Goal: Task Accomplishment & Management: Complete application form

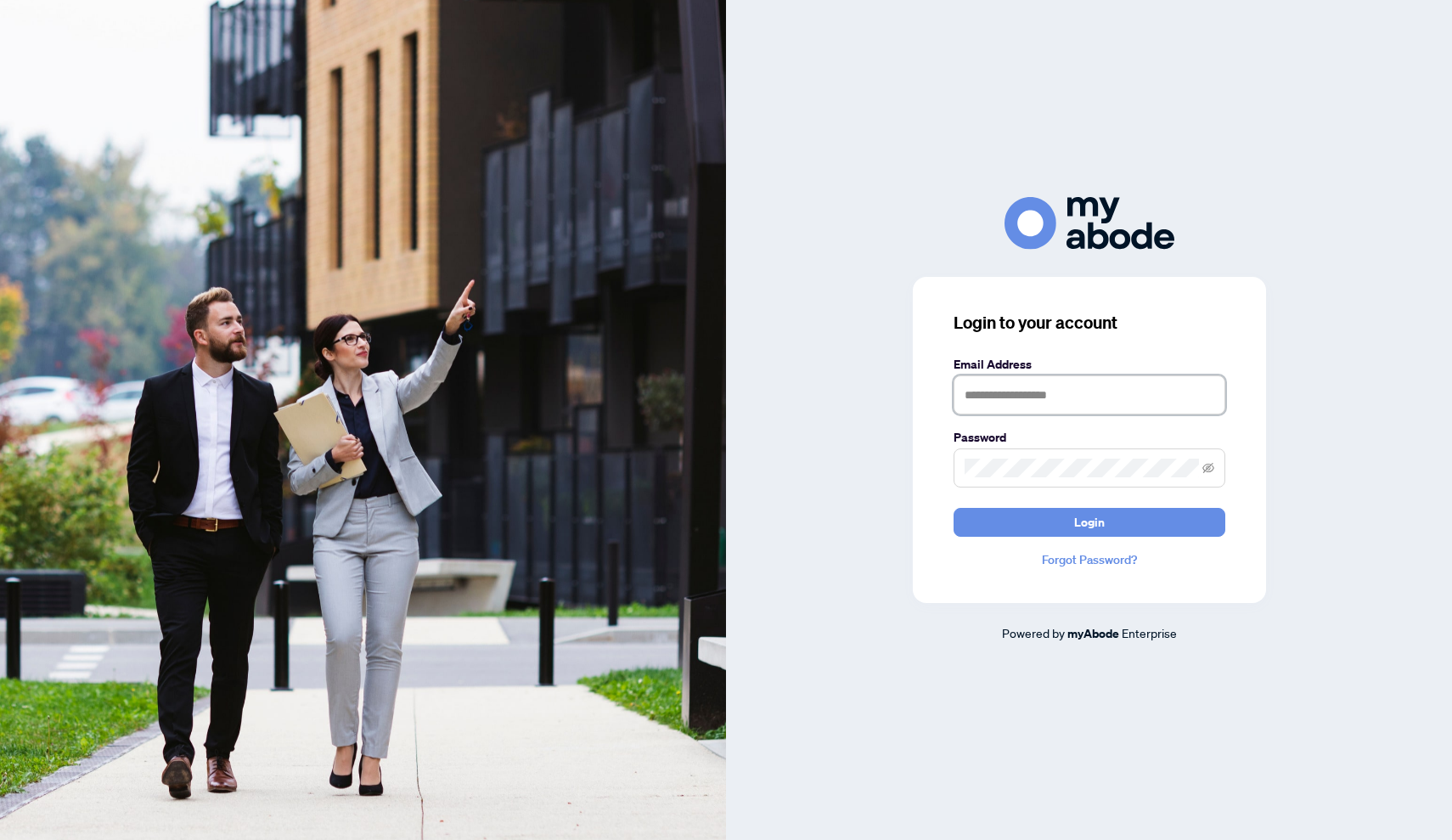
type input "**********"
click at [1088, 521] on button "Login" at bounding box center [1089, 522] width 271 height 29
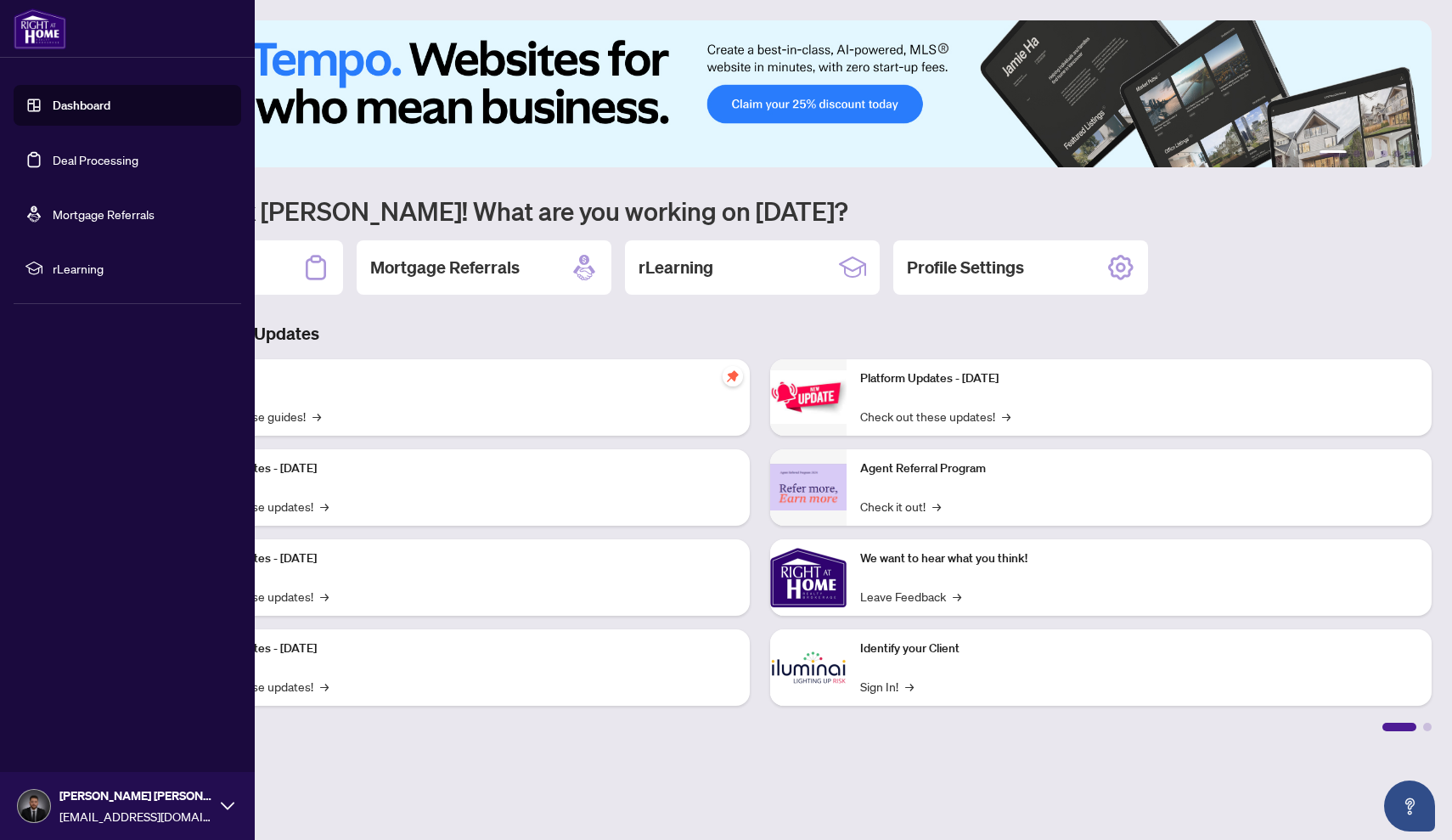
click at [56, 113] on link "Dashboard" at bounding box center [81, 105] width 58 height 16
click at [76, 158] on link "Deal Processing" at bounding box center [96, 159] width 86 height 16
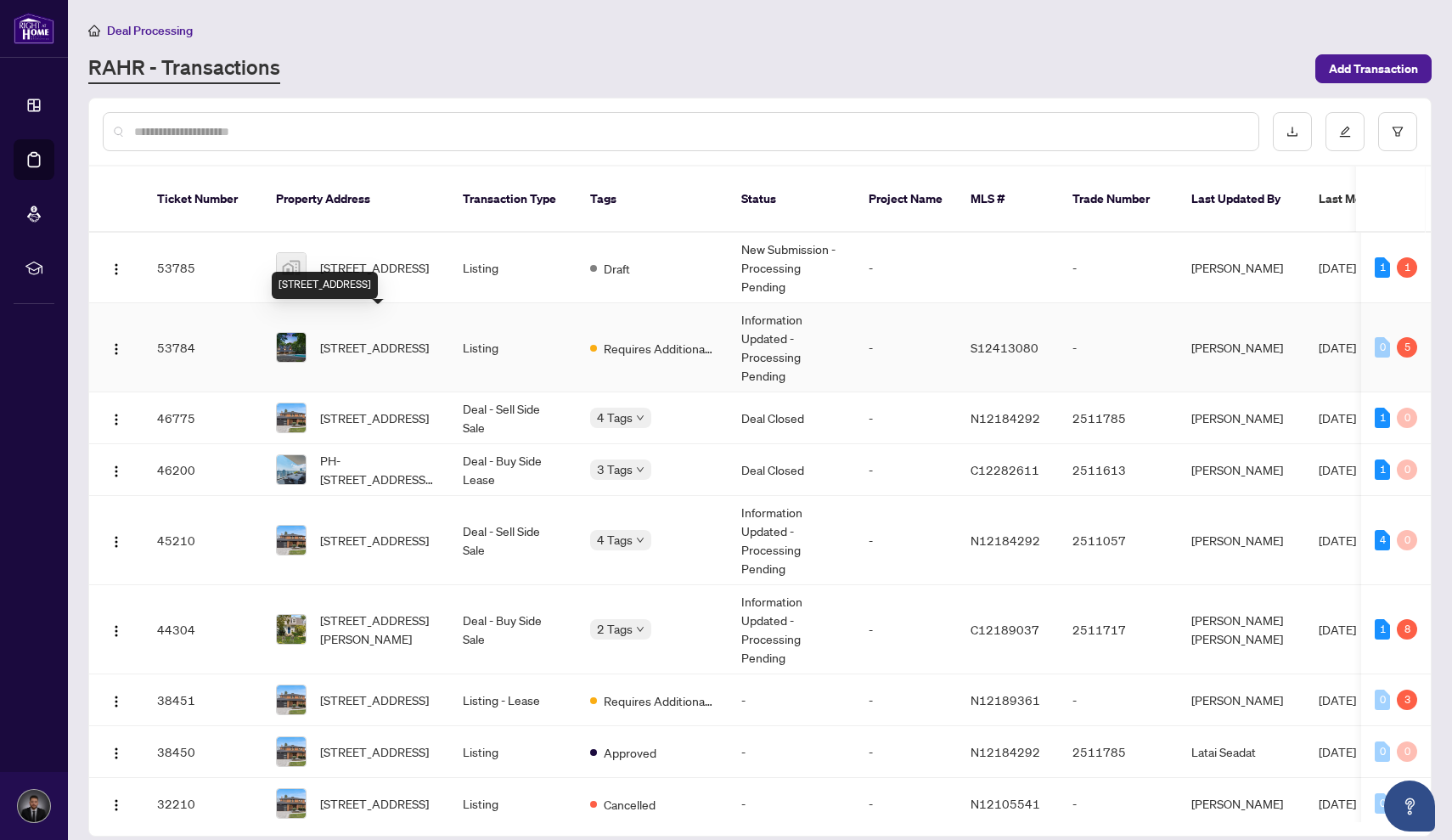
click at [383, 338] on span "[STREET_ADDRESS]" at bounding box center [375, 347] width 109 height 19
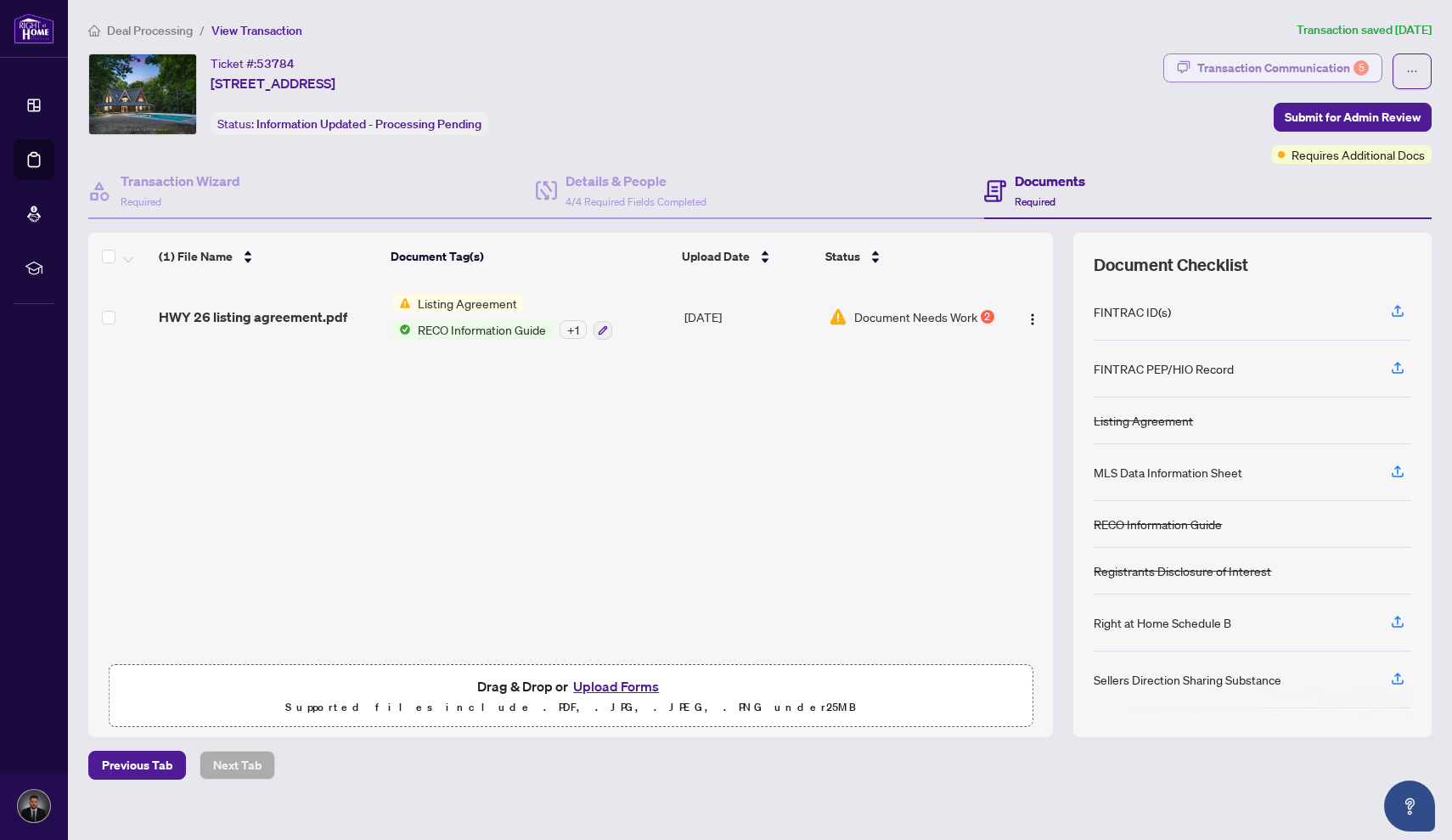
click at [1301, 66] on div "Transaction Communication 5" at bounding box center [1283, 68] width 171 height 28
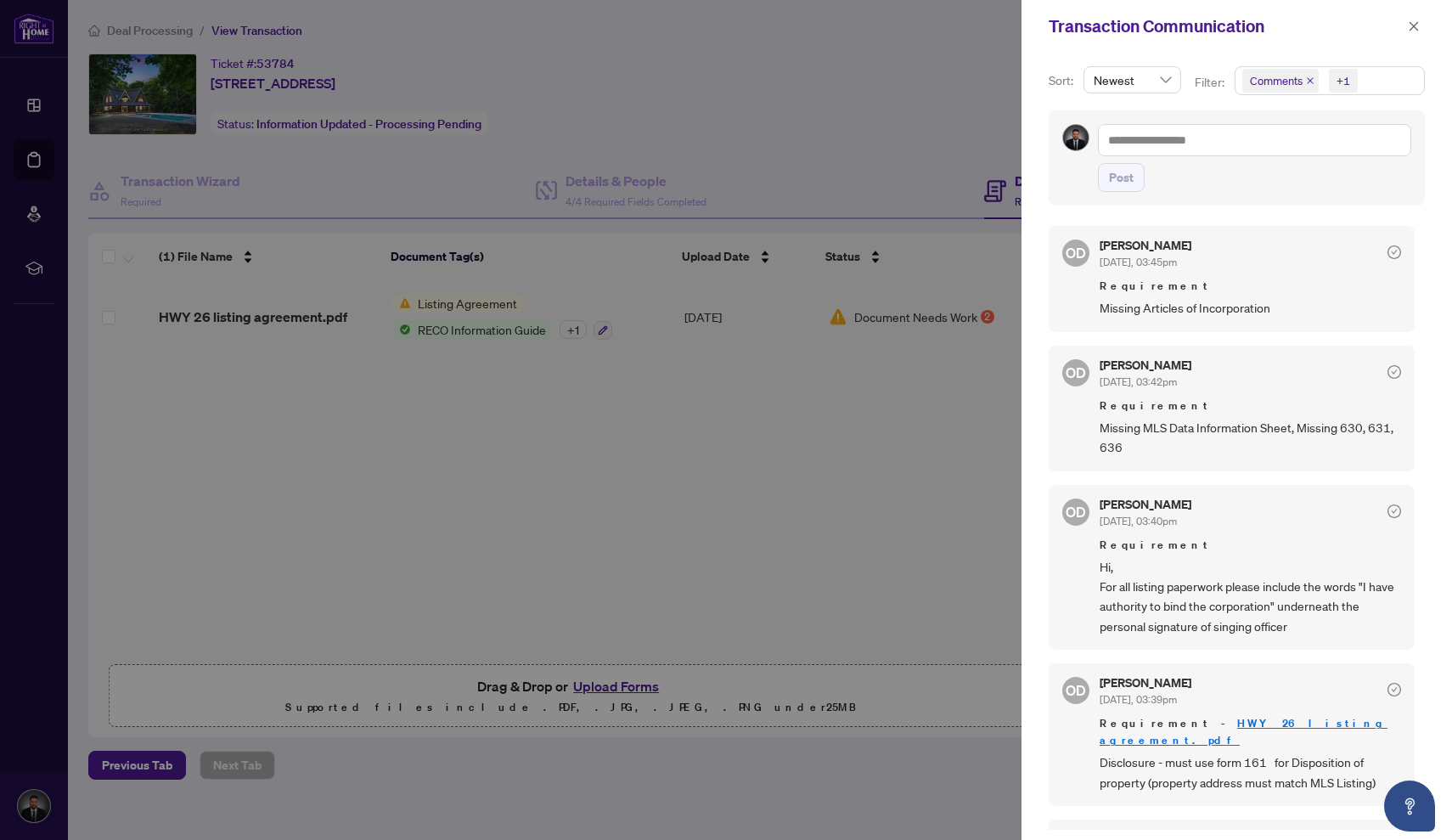
click at [975, 556] on div at bounding box center [726, 420] width 1452 height 840
click at [1414, 24] on icon "close" at bounding box center [1414, 27] width 12 height 12
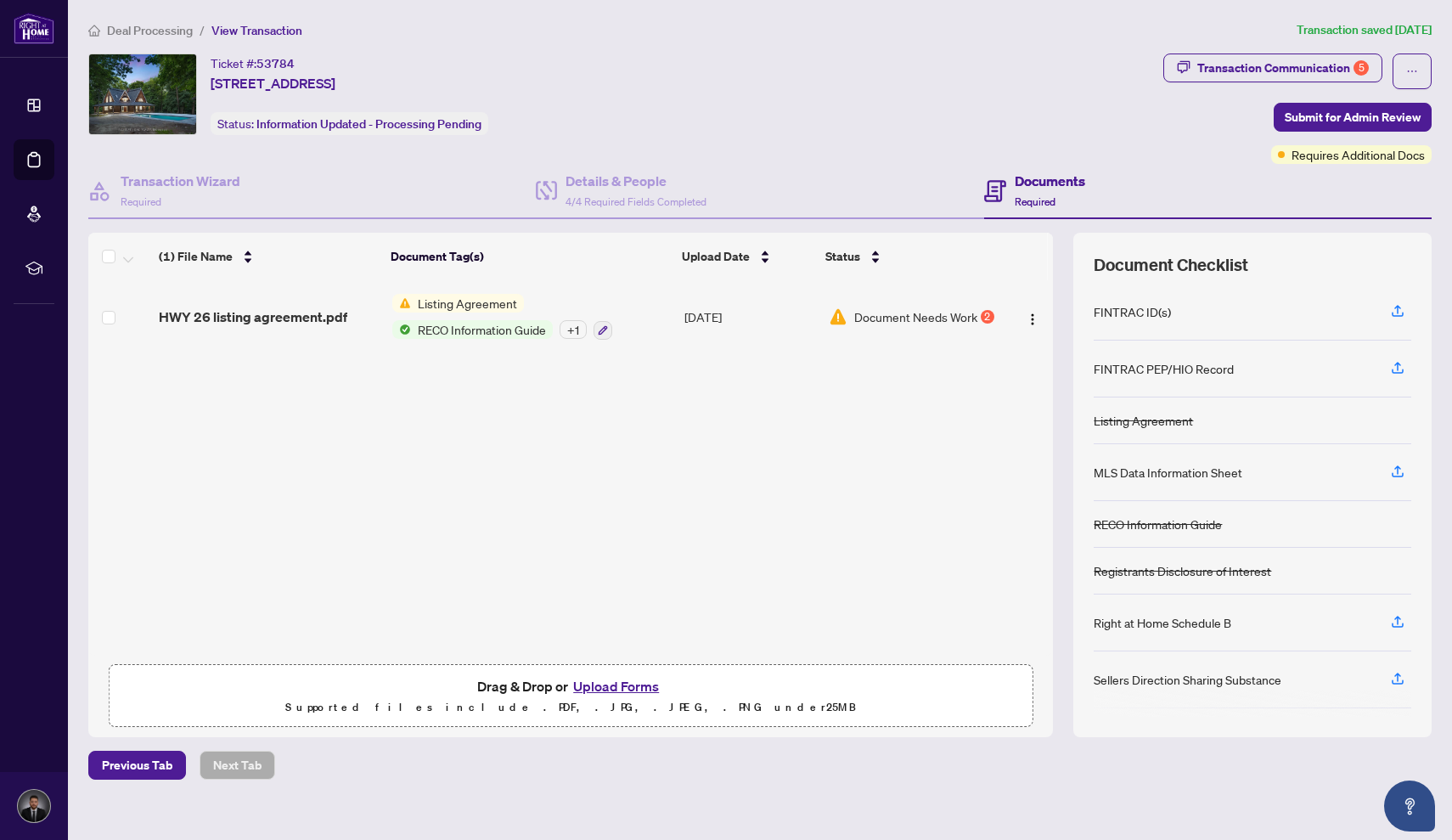
click at [611, 684] on button "Upload Forms" at bounding box center [615, 686] width 96 height 22
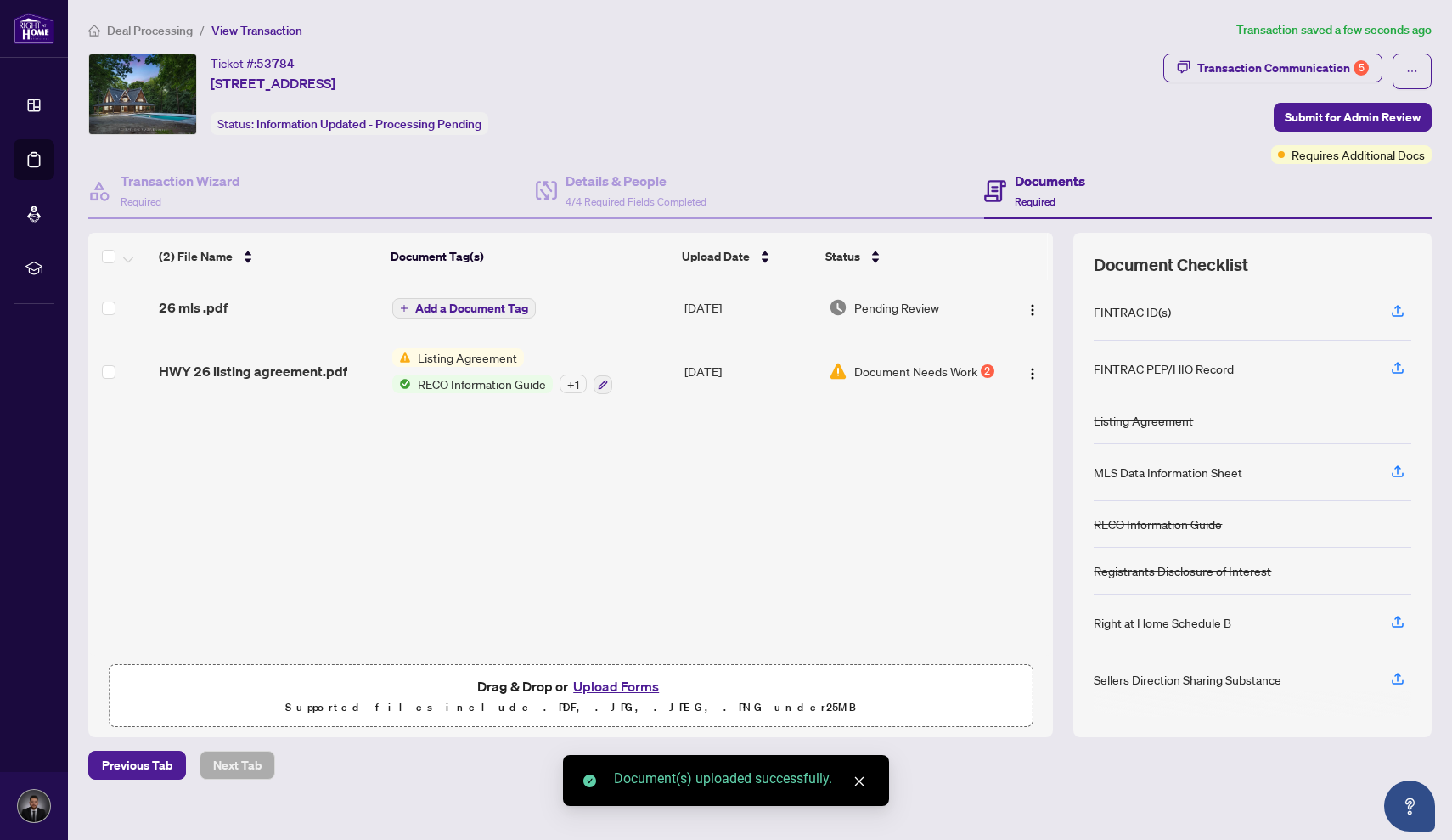
click at [481, 311] on span "Add a Document Tag" at bounding box center [471, 308] width 113 height 12
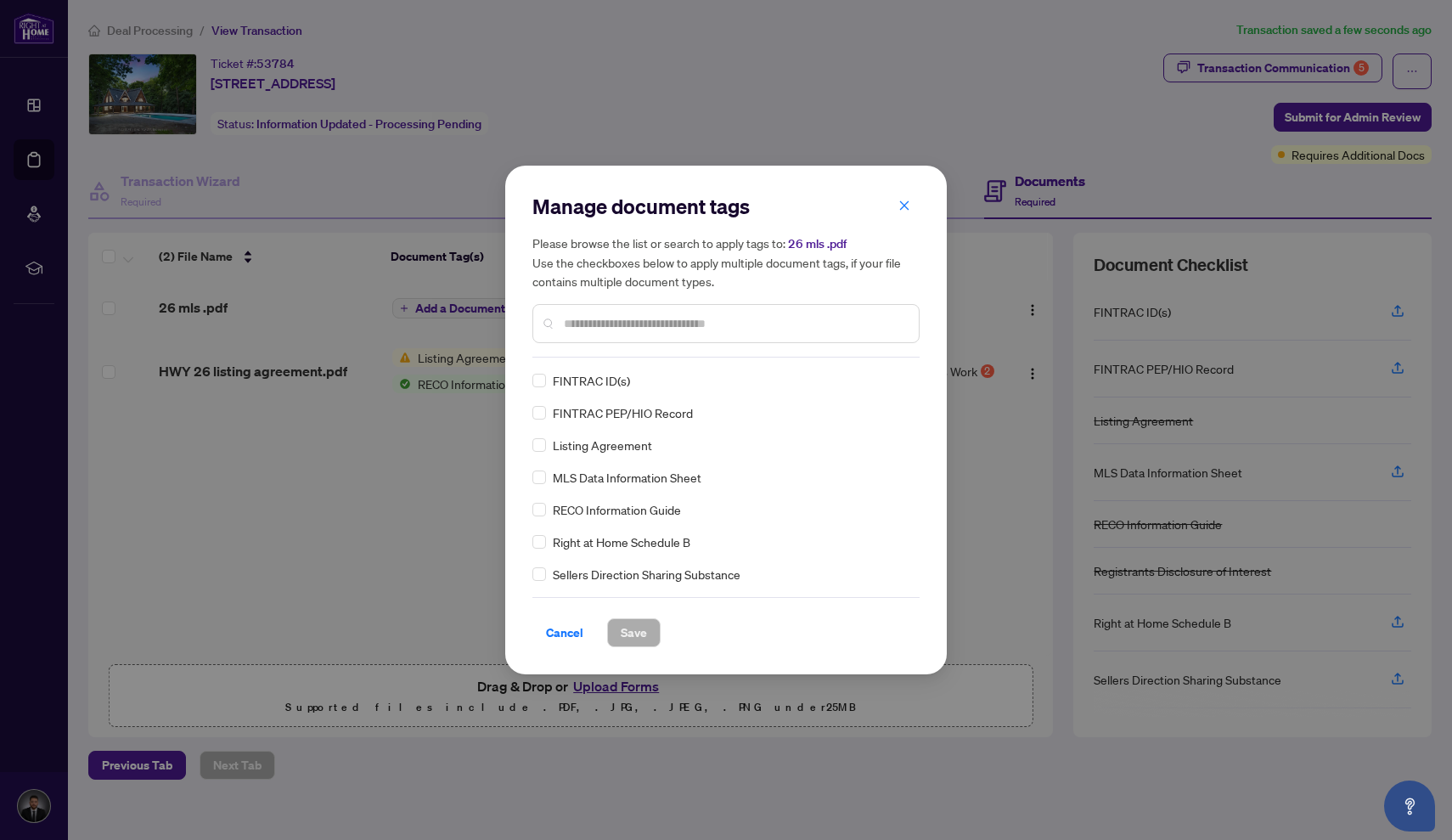
click at [670, 355] on div "Manage document tags Please browse the list or search to apply tags to: 26 mls …" at bounding box center [726, 275] width 387 height 165
click at [667, 327] on input "text" at bounding box center [734, 324] width 341 height 19
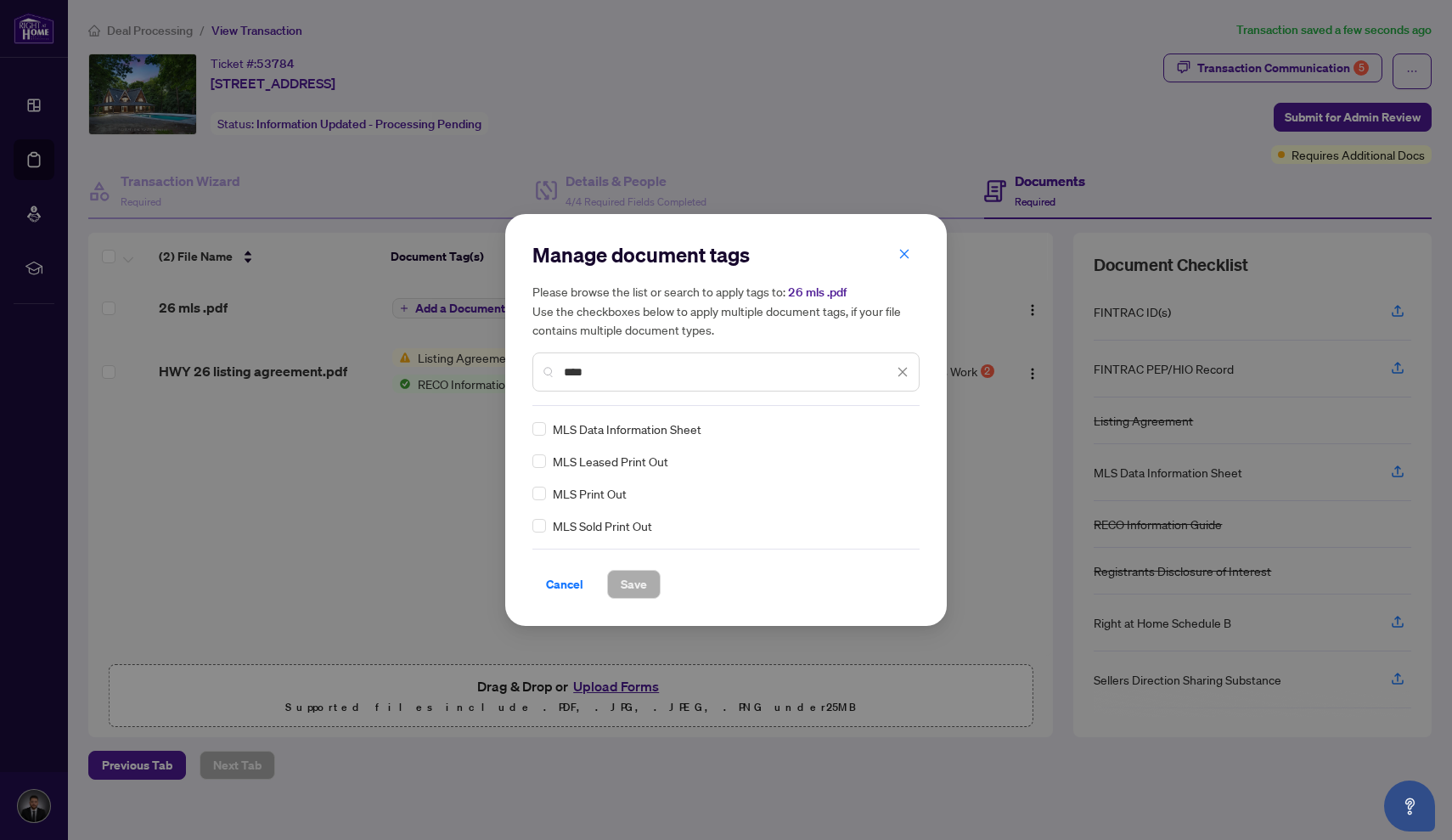
type input "***"
click at [546, 426] on div "MLS Data Information Sheet" at bounding box center [721, 429] width 377 height 19
click at [633, 580] on span "Save" at bounding box center [633, 584] width 27 height 28
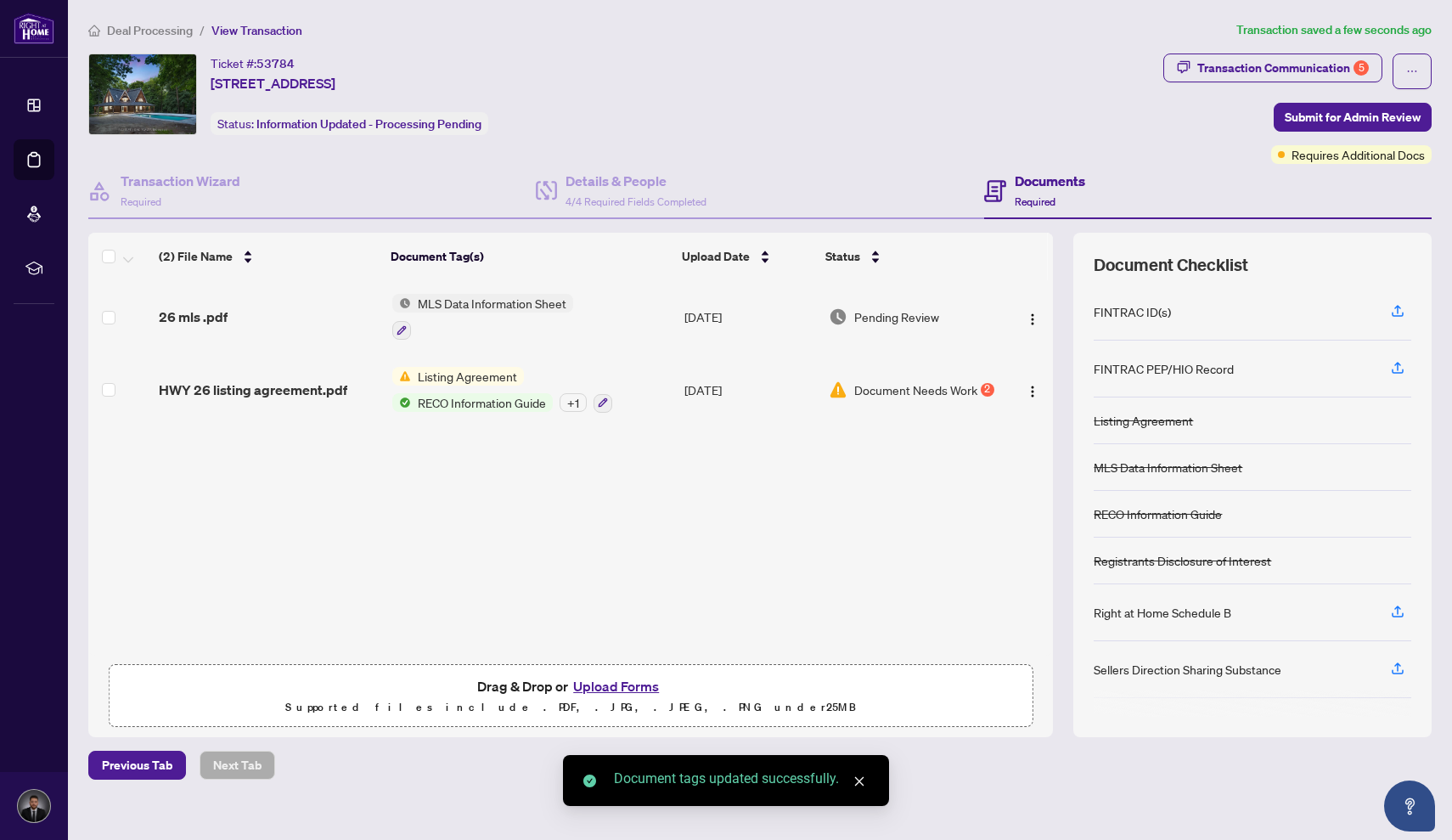
click at [620, 681] on button "Upload Forms" at bounding box center [615, 686] width 96 height 22
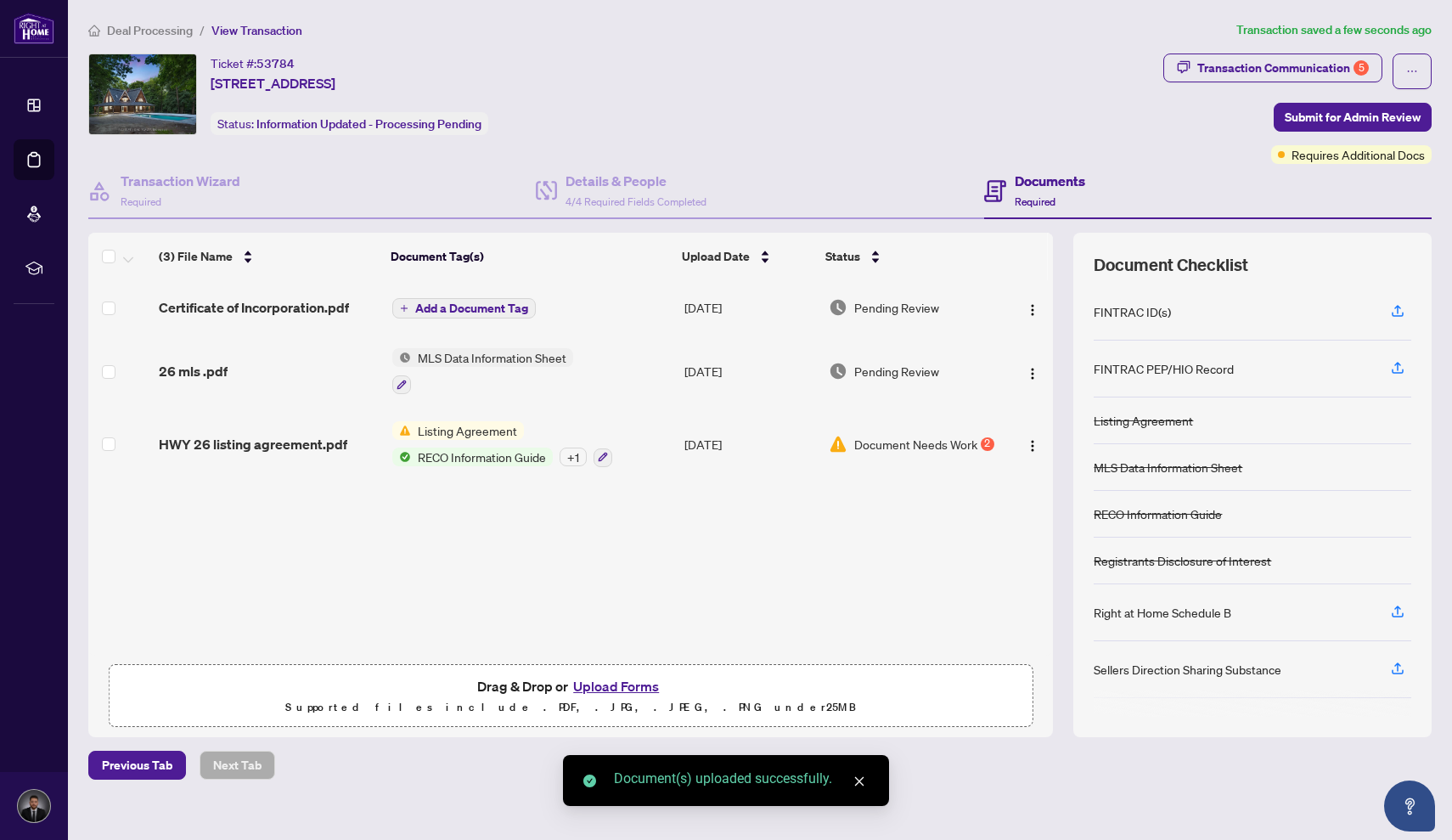
click at [452, 312] on span "Add a Document Tag" at bounding box center [471, 308] width 113 height 12
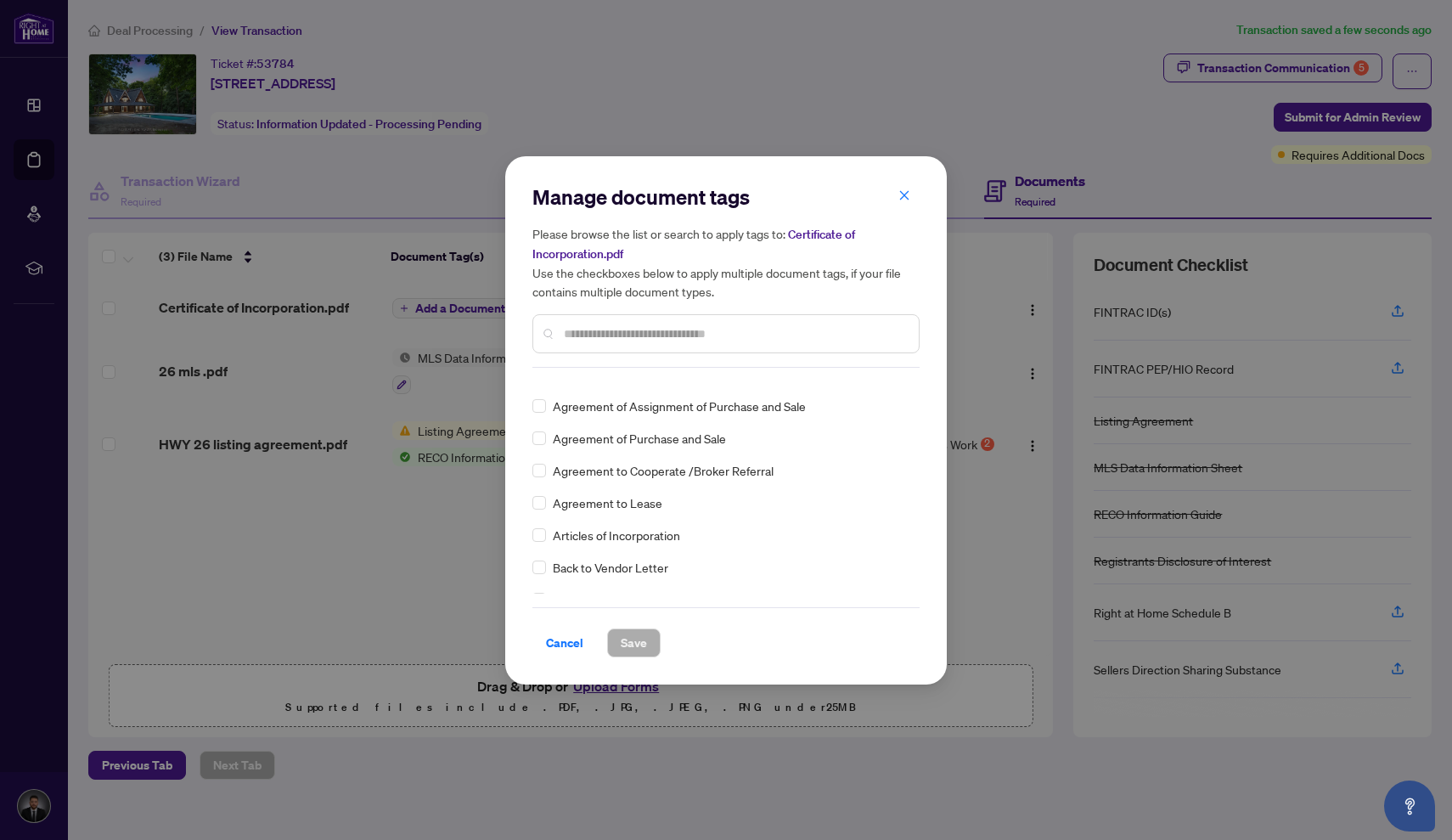
scroll to position [453, 0]
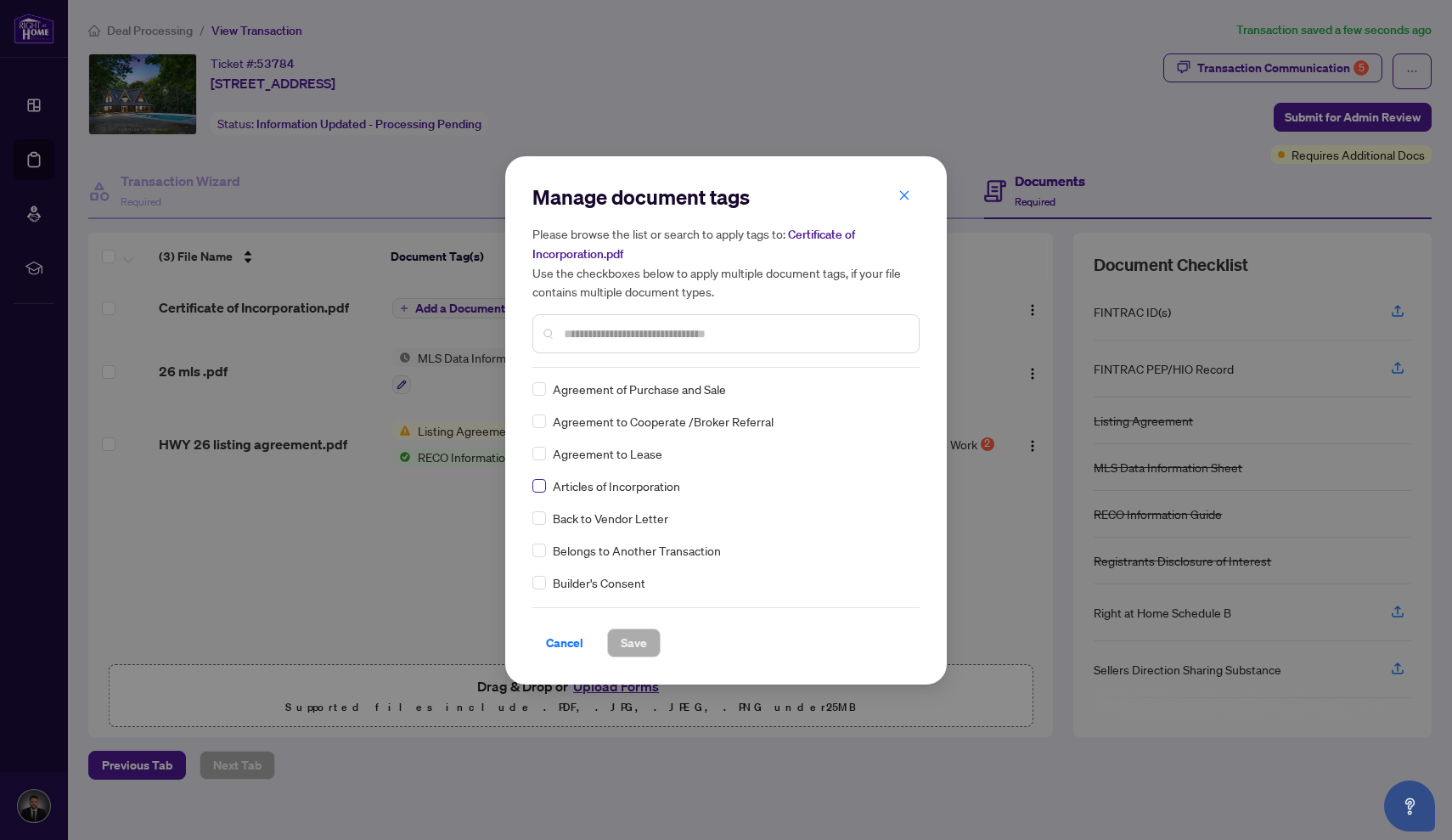
click at [542, 488] on span at bounding box center [539, 486] width 14 height 14
click at [635, 641] on span "Save" at bounding box center [633, 643] width 27 height 28
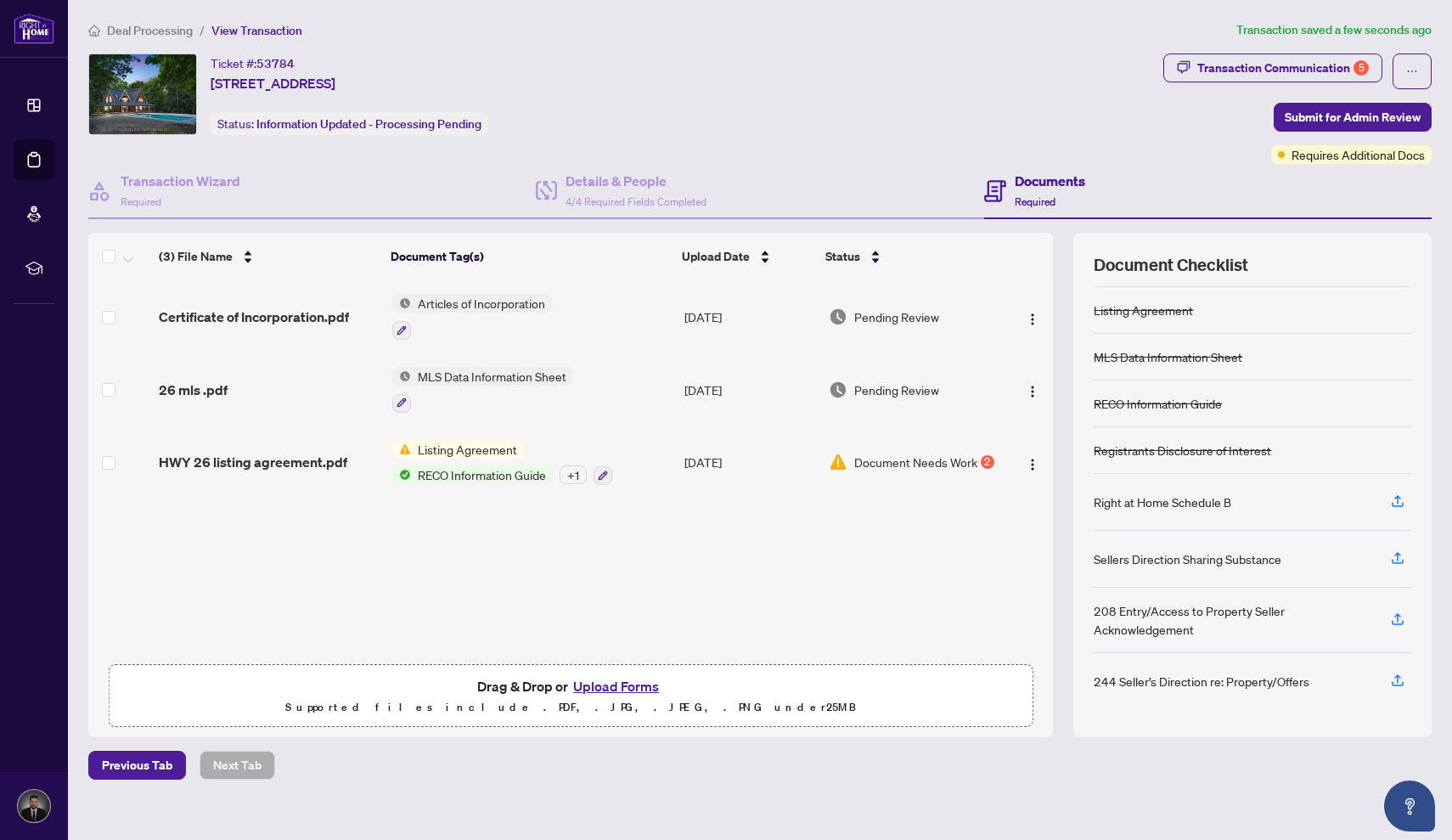
scroll to position [110, 0]
click at [1318, 112] on span "Submit for Admin Review" at bounding box center [1353, 117] width 136 height 28
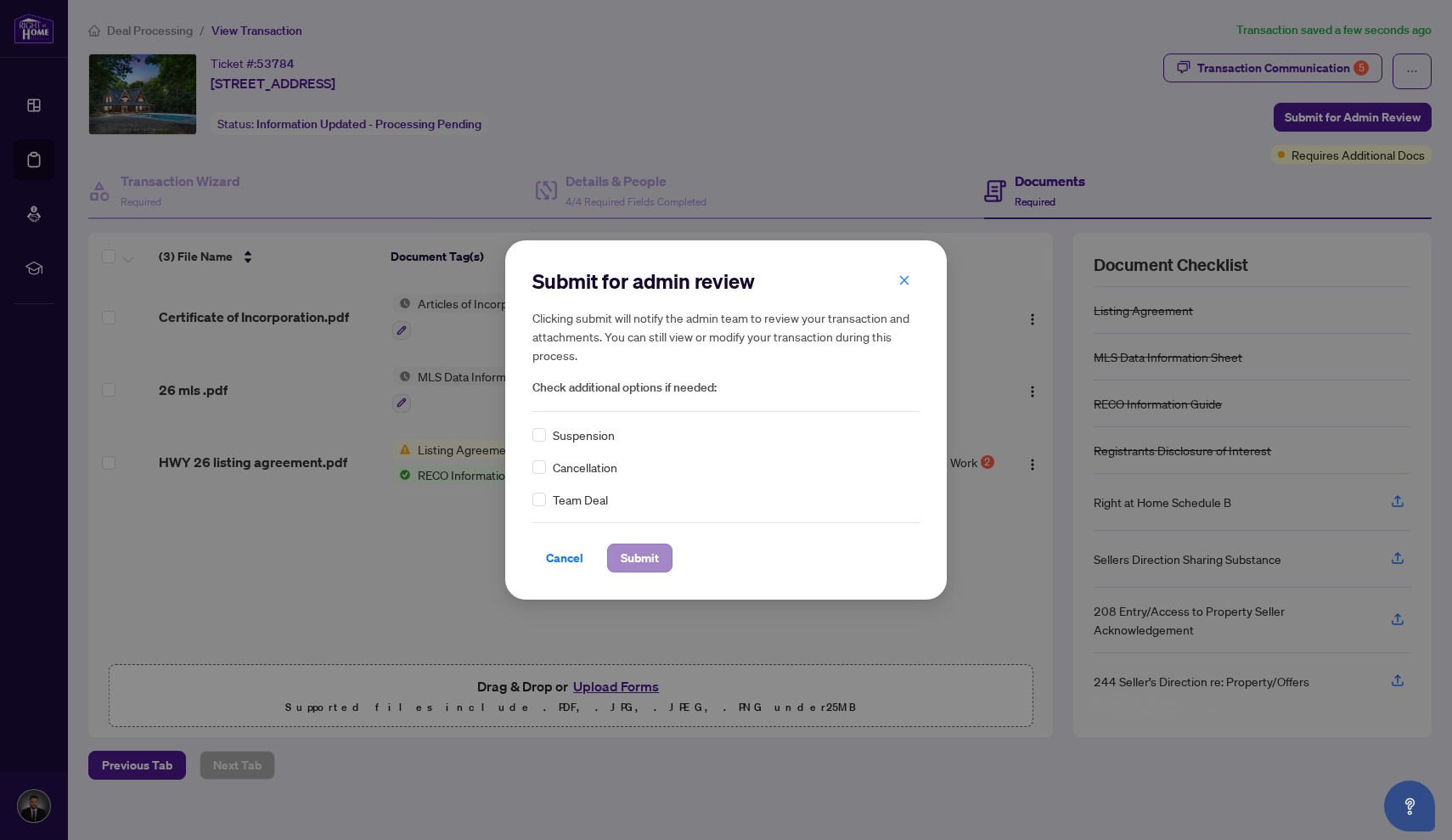
click at [656, 559] on span "Submit" at bounding box center [639, 558] width 38 height 28
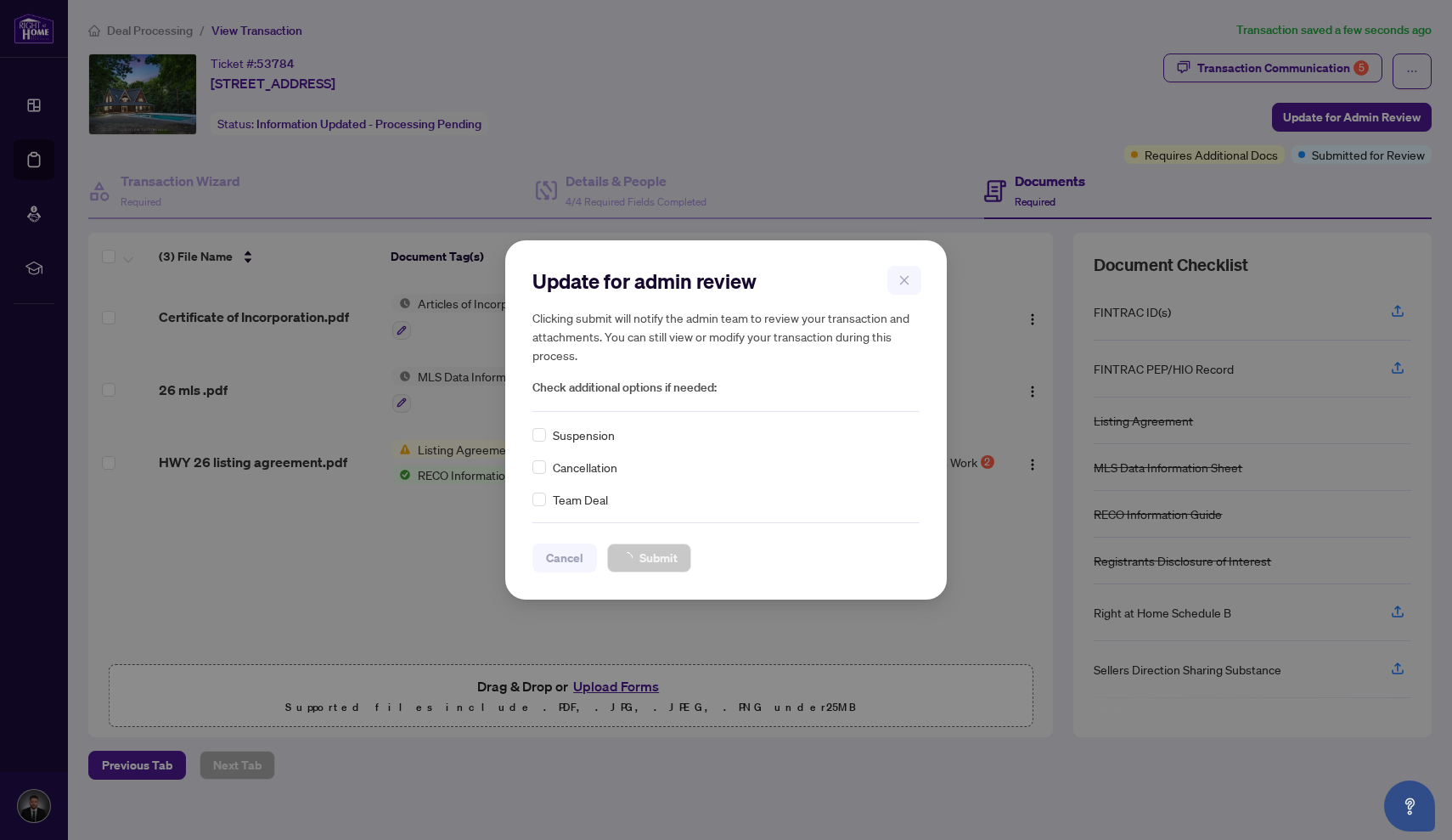
click at [904, 284] on div "Update for admin review Clicking submit will notify the admin team to review yo…" at bounding box center [726, 420] width 1452 height 840
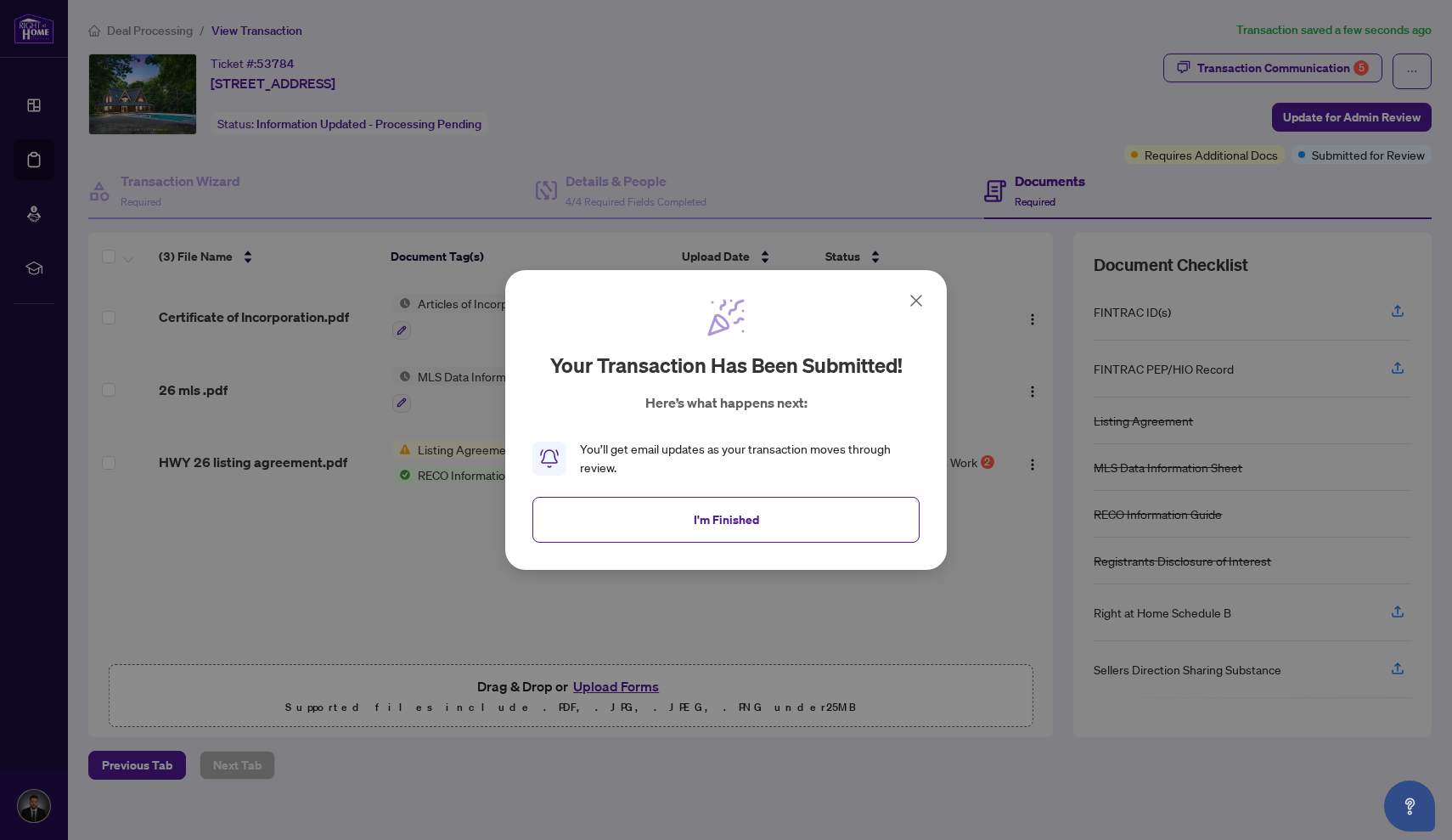
click at [911, 304] on icon at bounding box center [917, 301] width 21 height 21
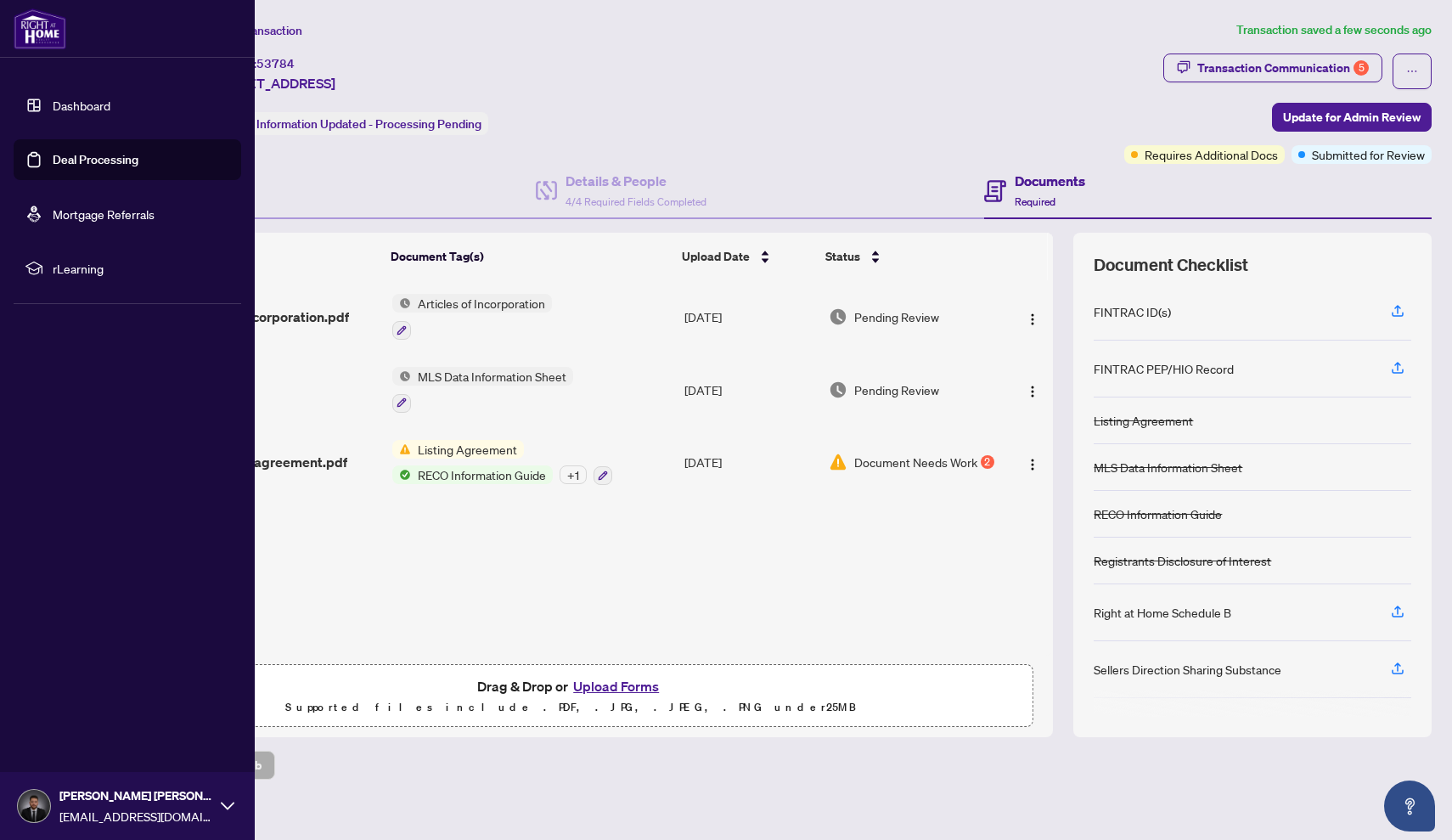
click at [96, 109] on link "Dashboard" at bounding box center [81, 105] width 58 height 16
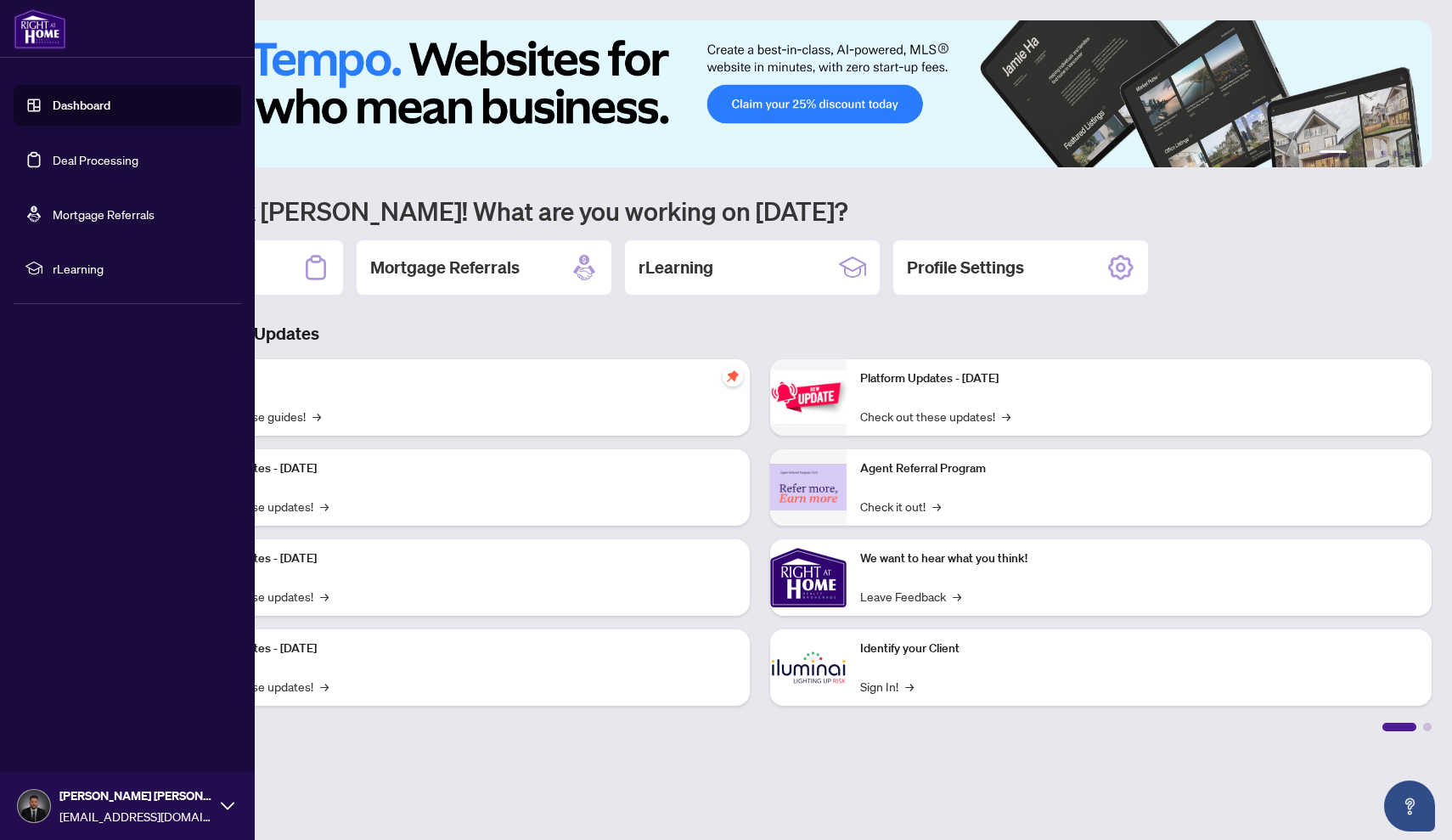
click at [92, 156] on link "Deal Processing" at bounding box center [96, 159] width 86 height 16
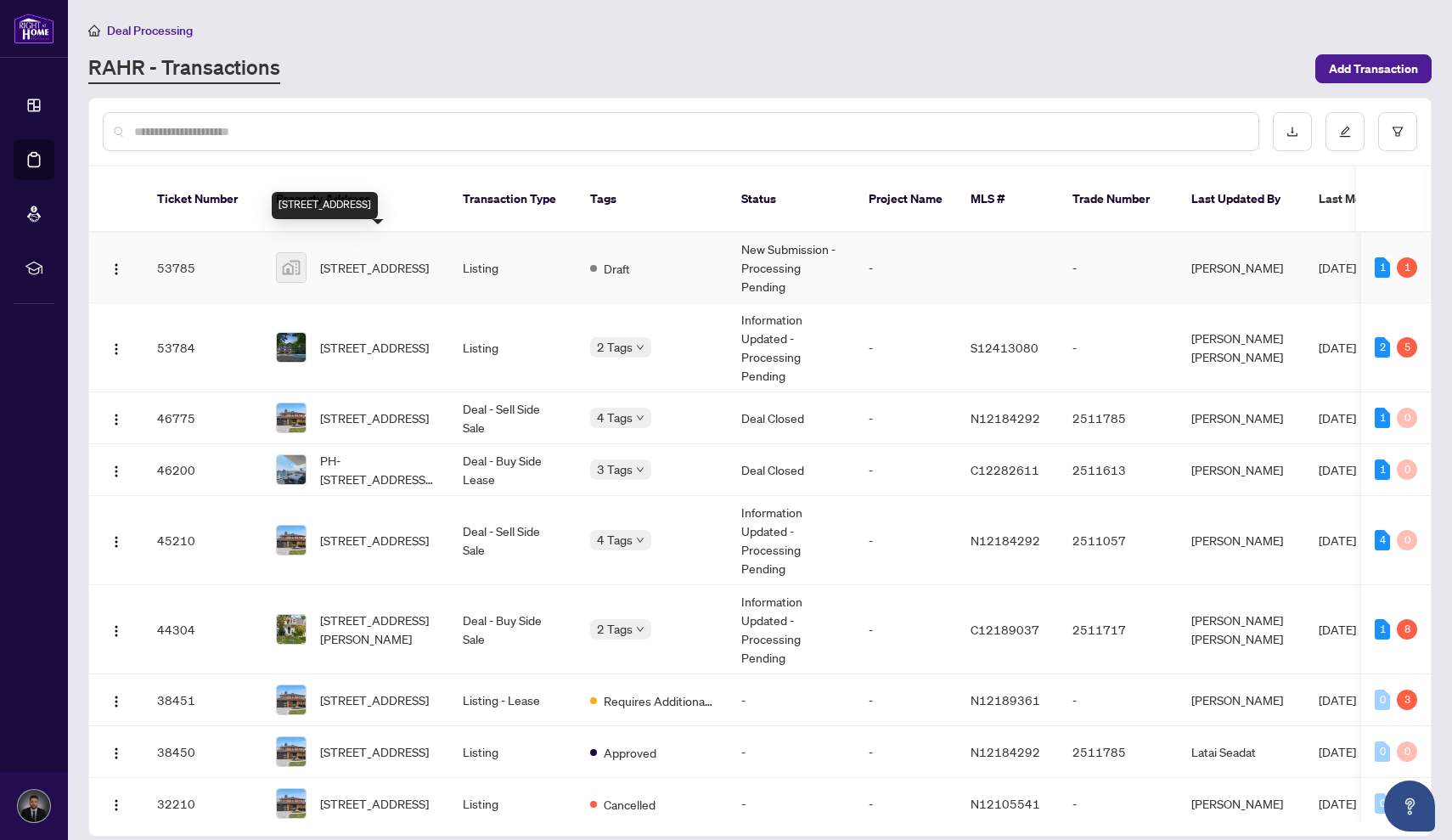
click at [396, 258] on span "[STREET_ADDRESS]" at bounding box center [375, 268] width 109 height 19
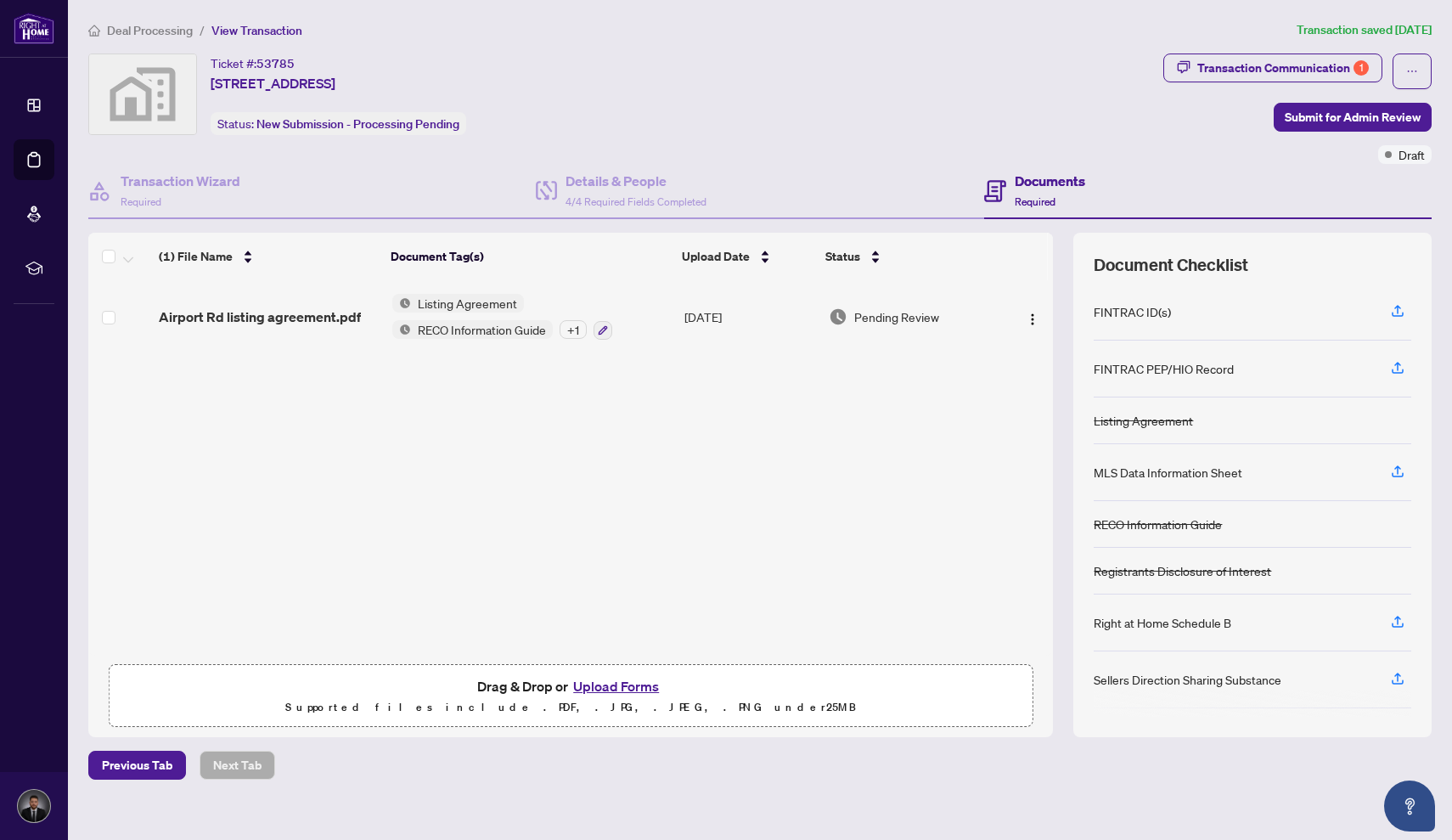
click at [623, 683] on button "Upload Forms" at bounding box center [615, 686] width 96 height 22
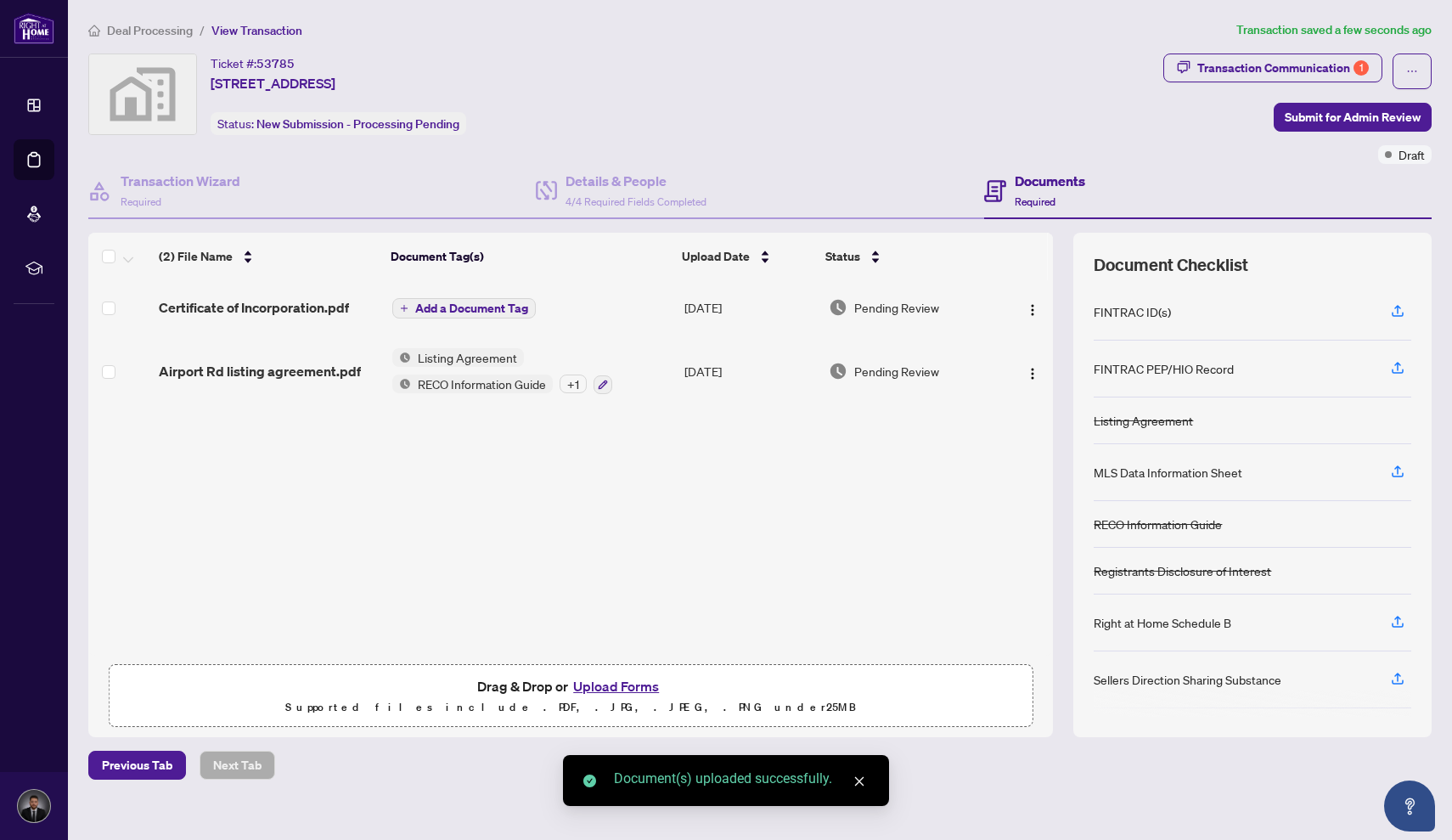
click at [612, 681] on button "Upload Forms" at bounding box center [615, 686] width 96 height 22
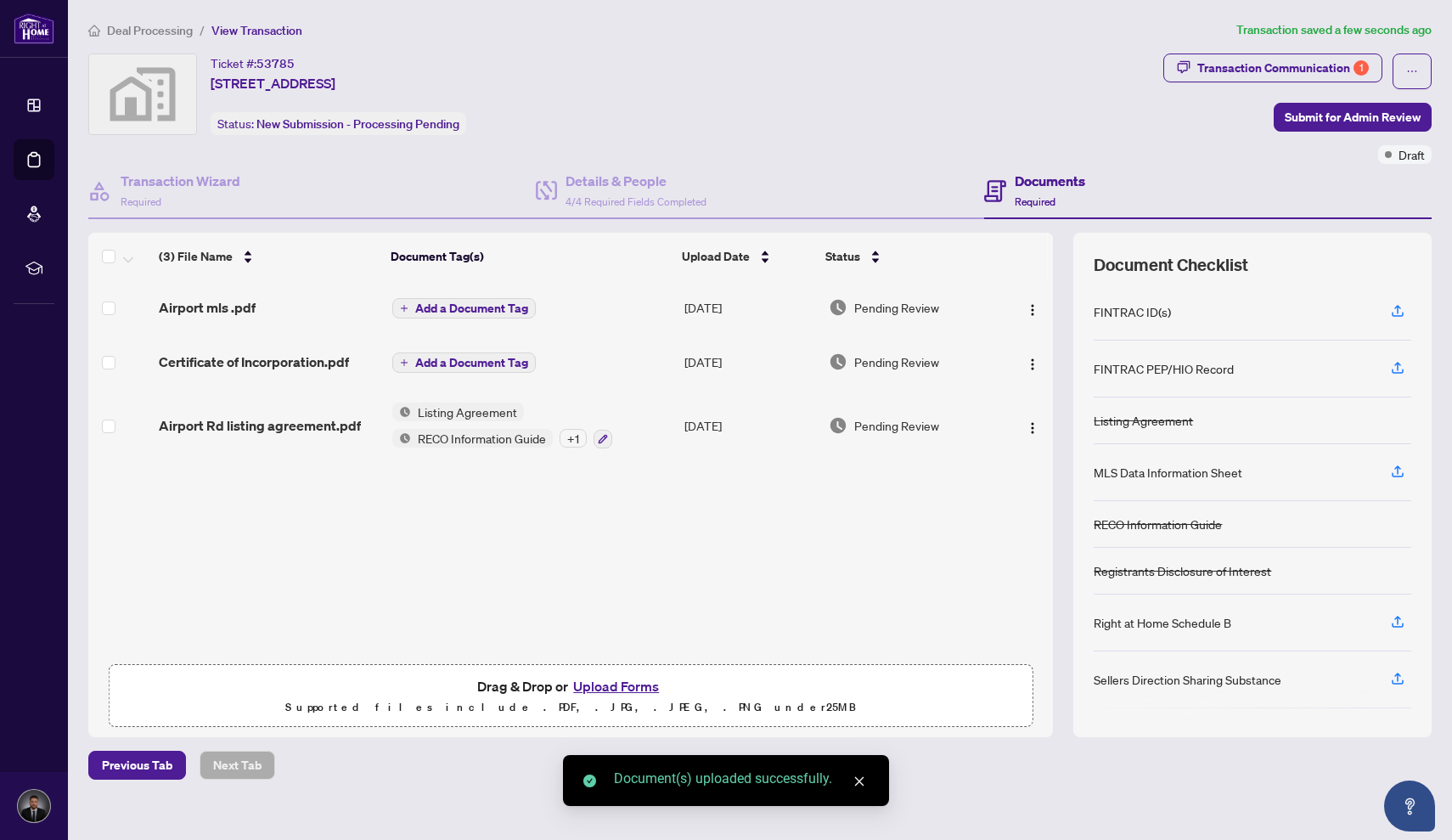
click at [464, 306] on span "Add a Document Tag" at bounding box center [471, 308] width 113 height 12
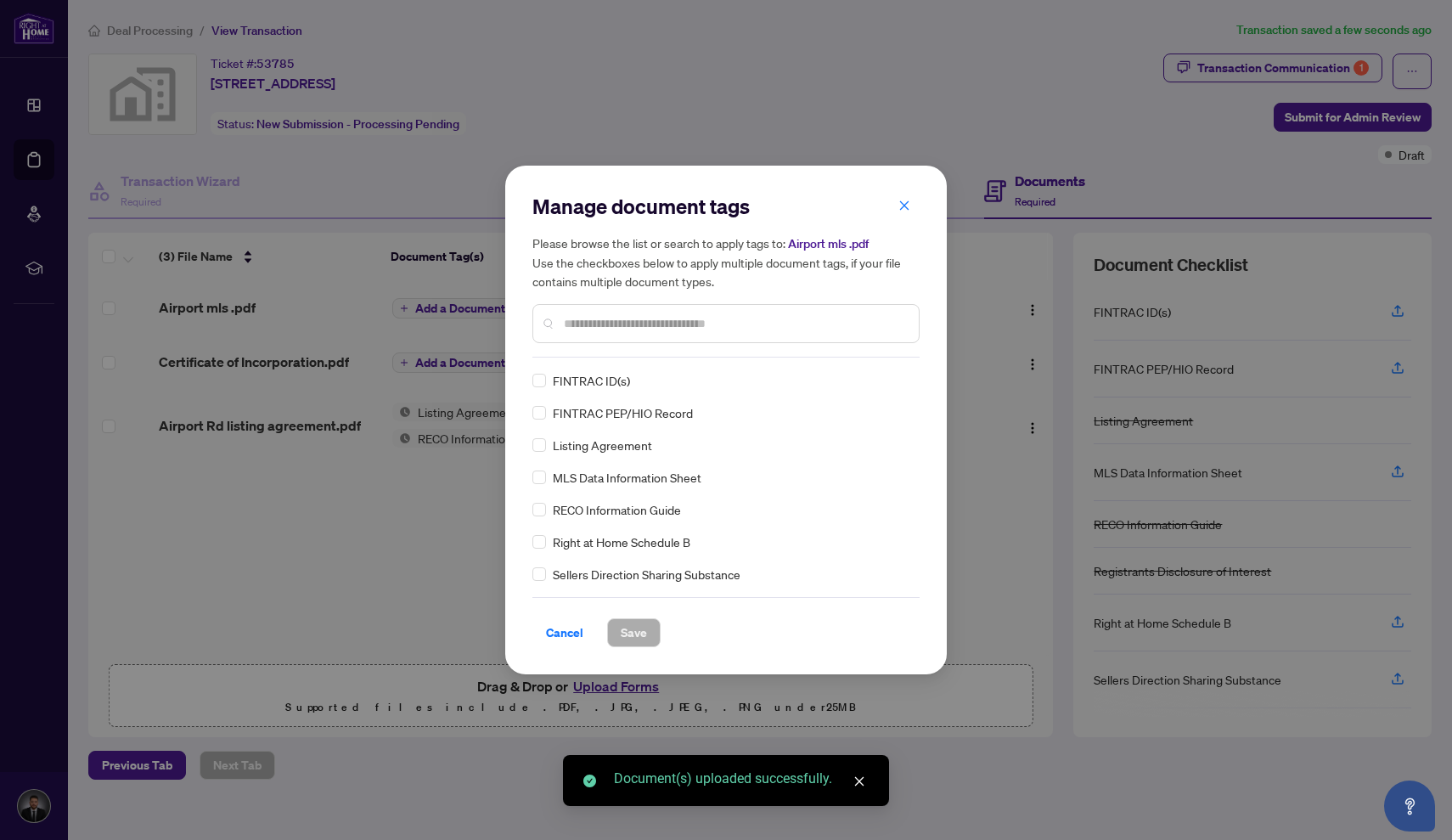
click at [643, 352] on div "Manage document tags Please browse the list or search to apply tags to: Airport…" at bounding box center [726, 275] width 387 height 165
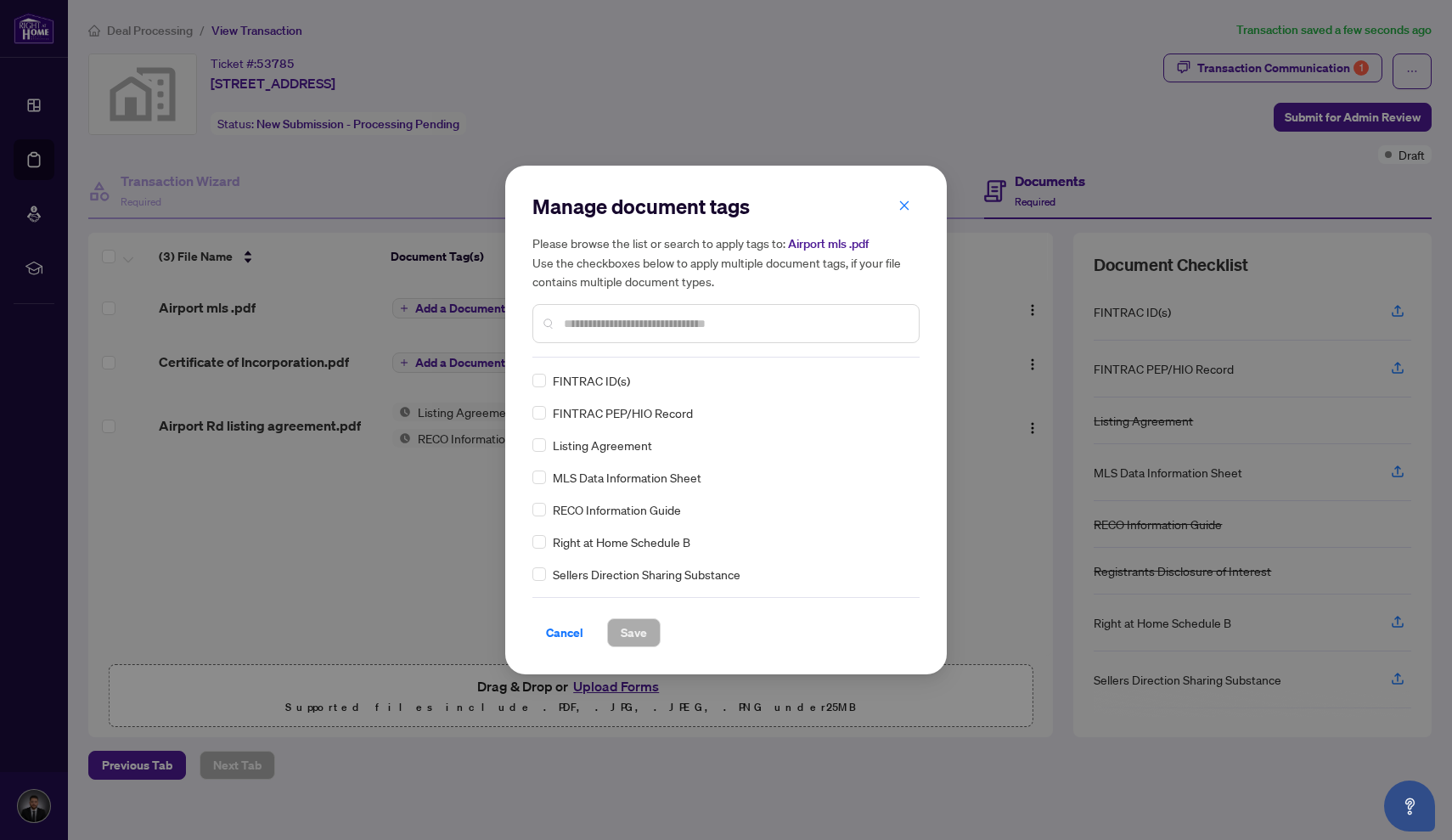
click at [639, 323] on input "text" at bounding box center [734, 324] width 341 height 19
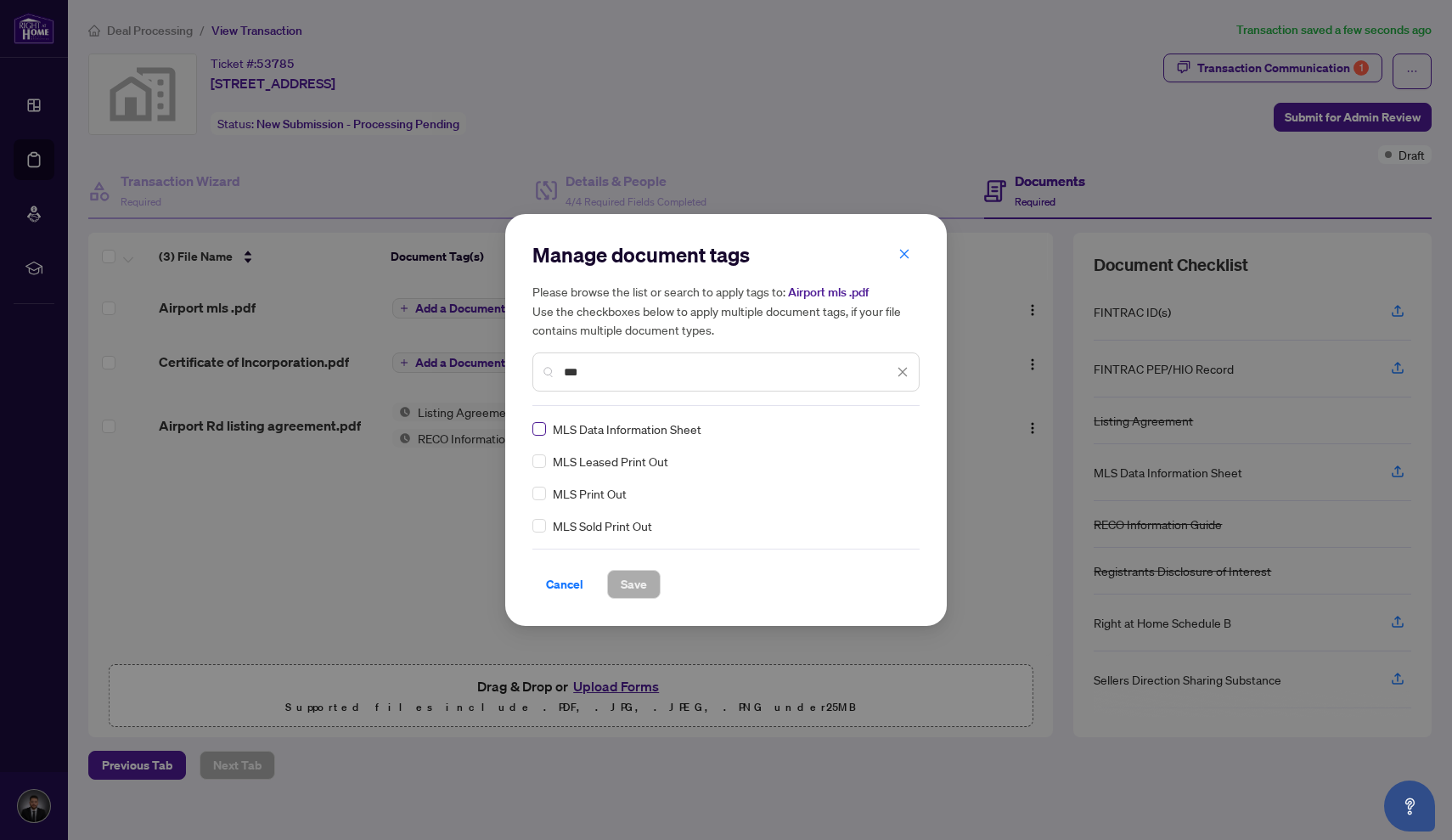
type input "***"
click at [624, 571] on span "Save" at bounding box center [633, 584] width 27 height 28
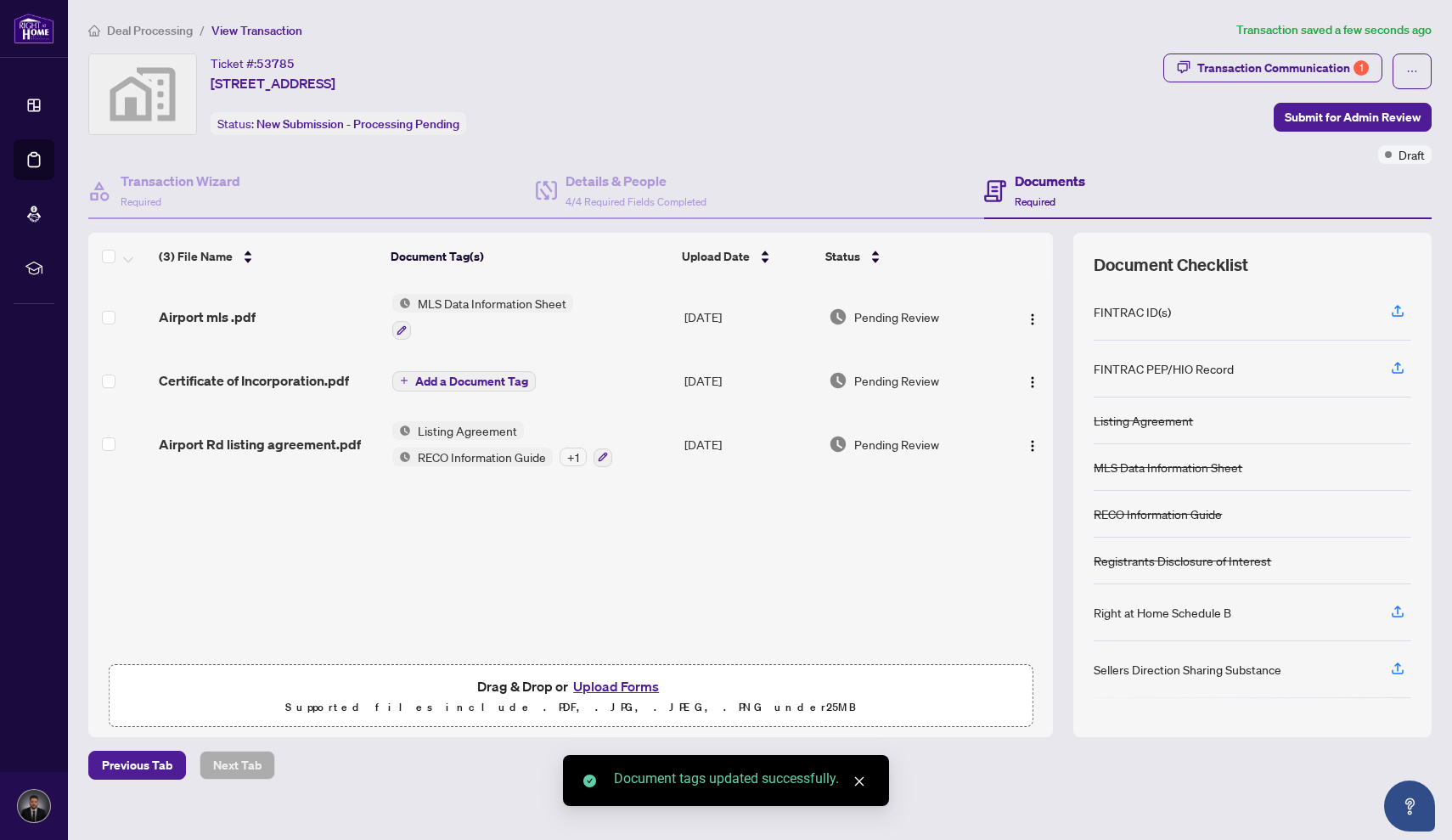
click at [455, 382] on span "Add a Document Tag" at bounding box center [471, 382] width 113 height 12
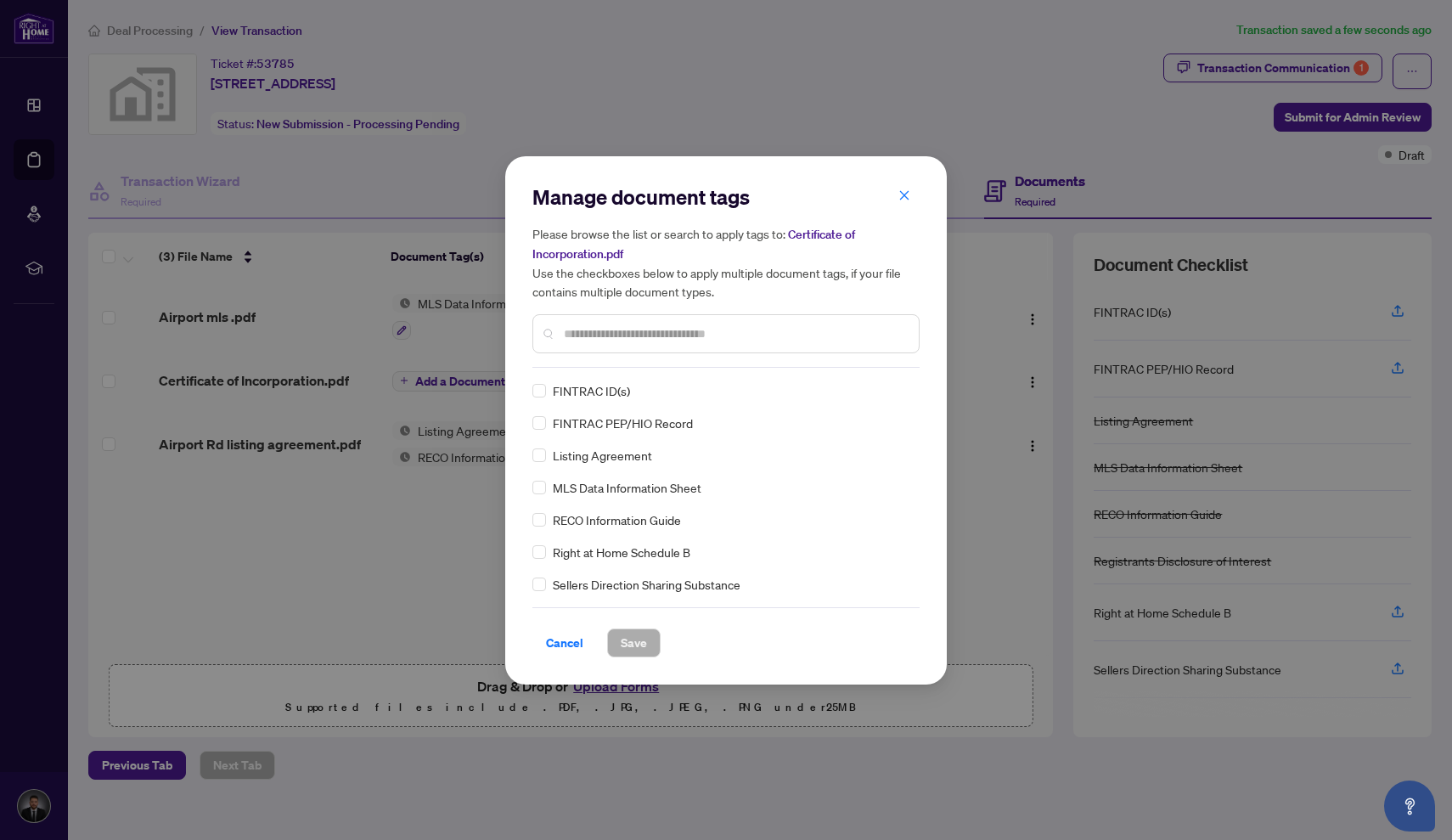
click at [644, 326] on input "text" at bounding box center [734, 333] width 341 height 19
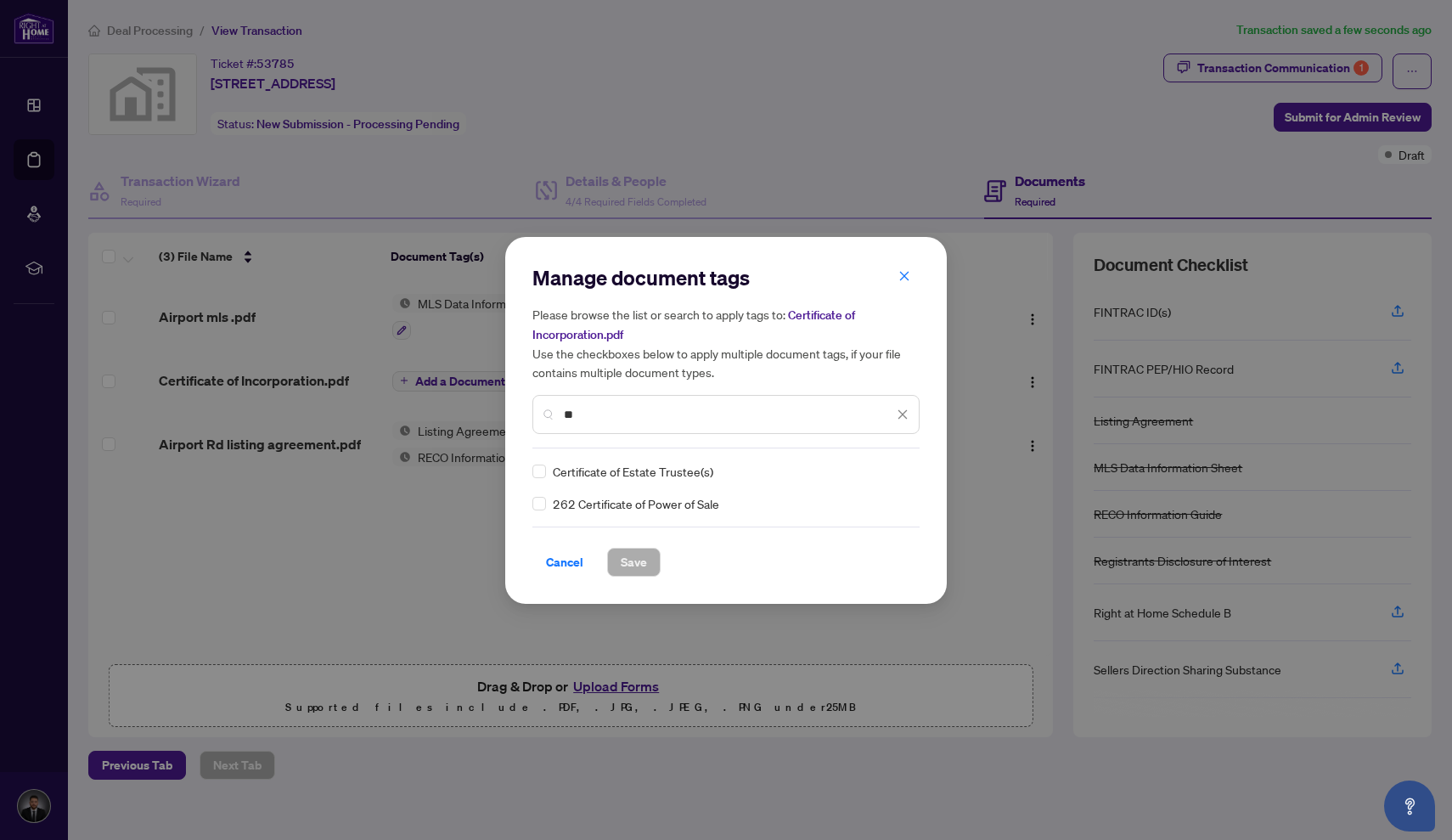
type input "*"
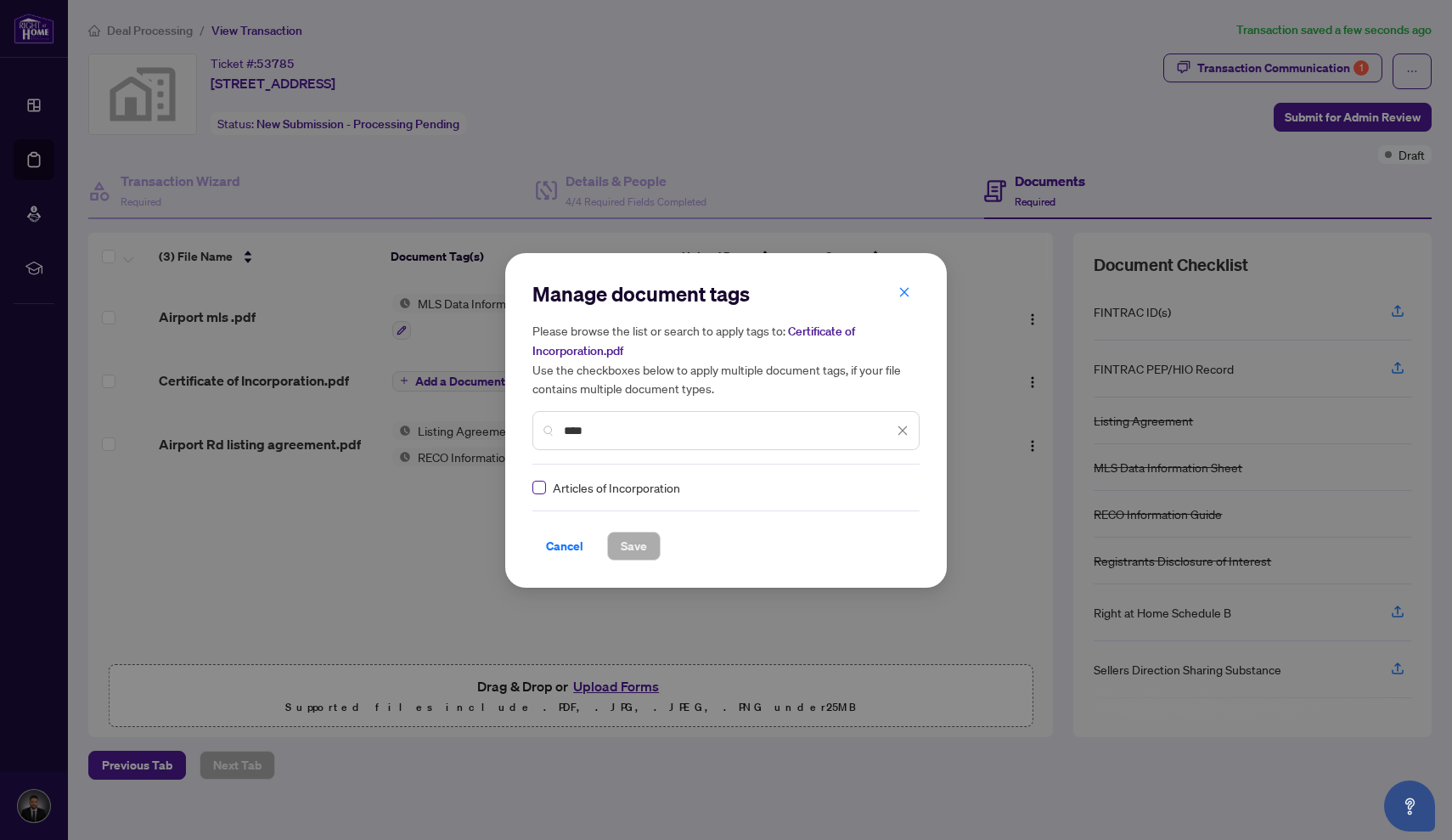
type input "****"
click at [625, 542] on span "Save" at bounding box center [633, 546] width 27 height 28
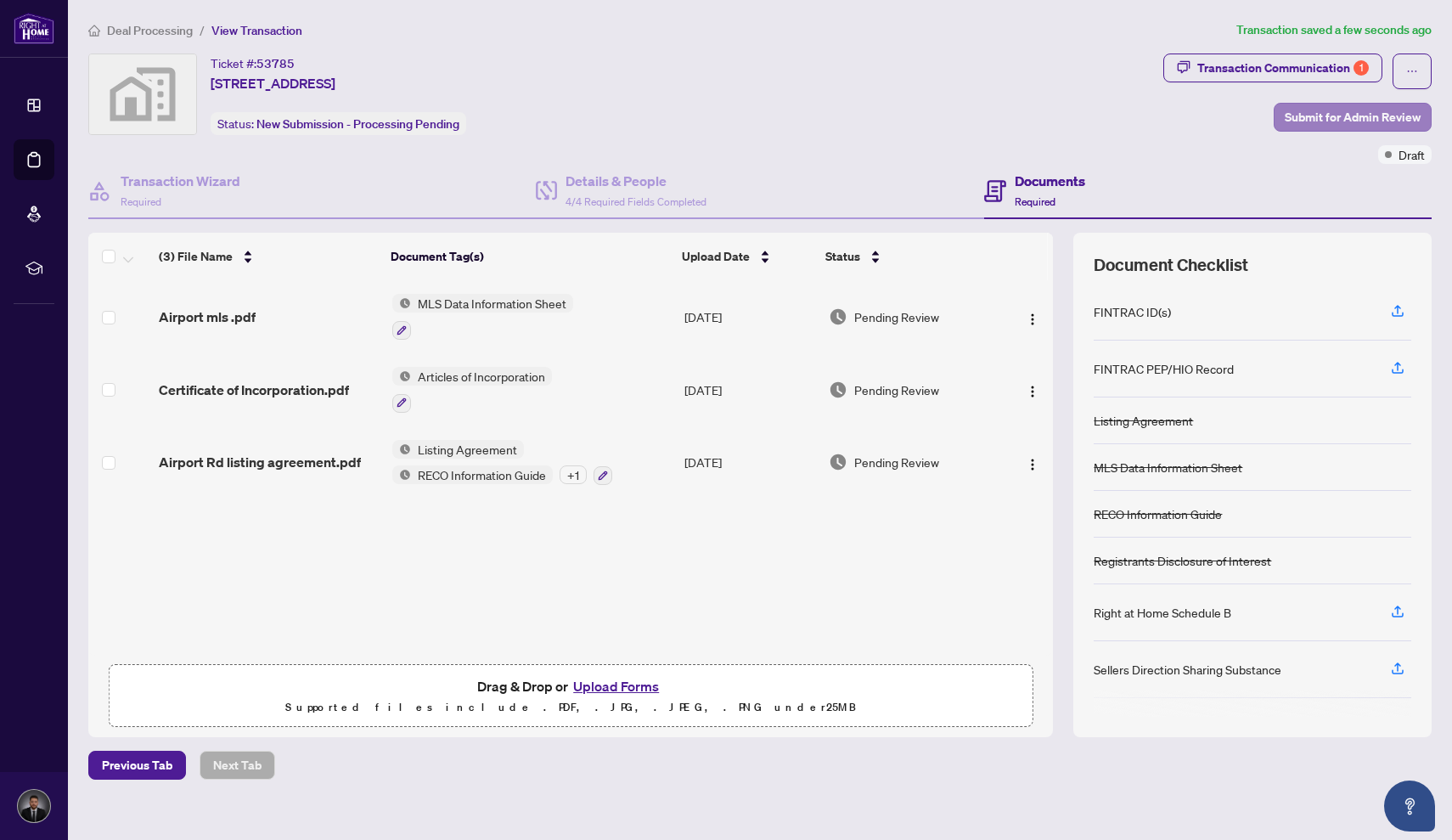
click at [1312, 108] on span "Submit for Admin Review" at bounding box center [1353, 117] width 136 height 28
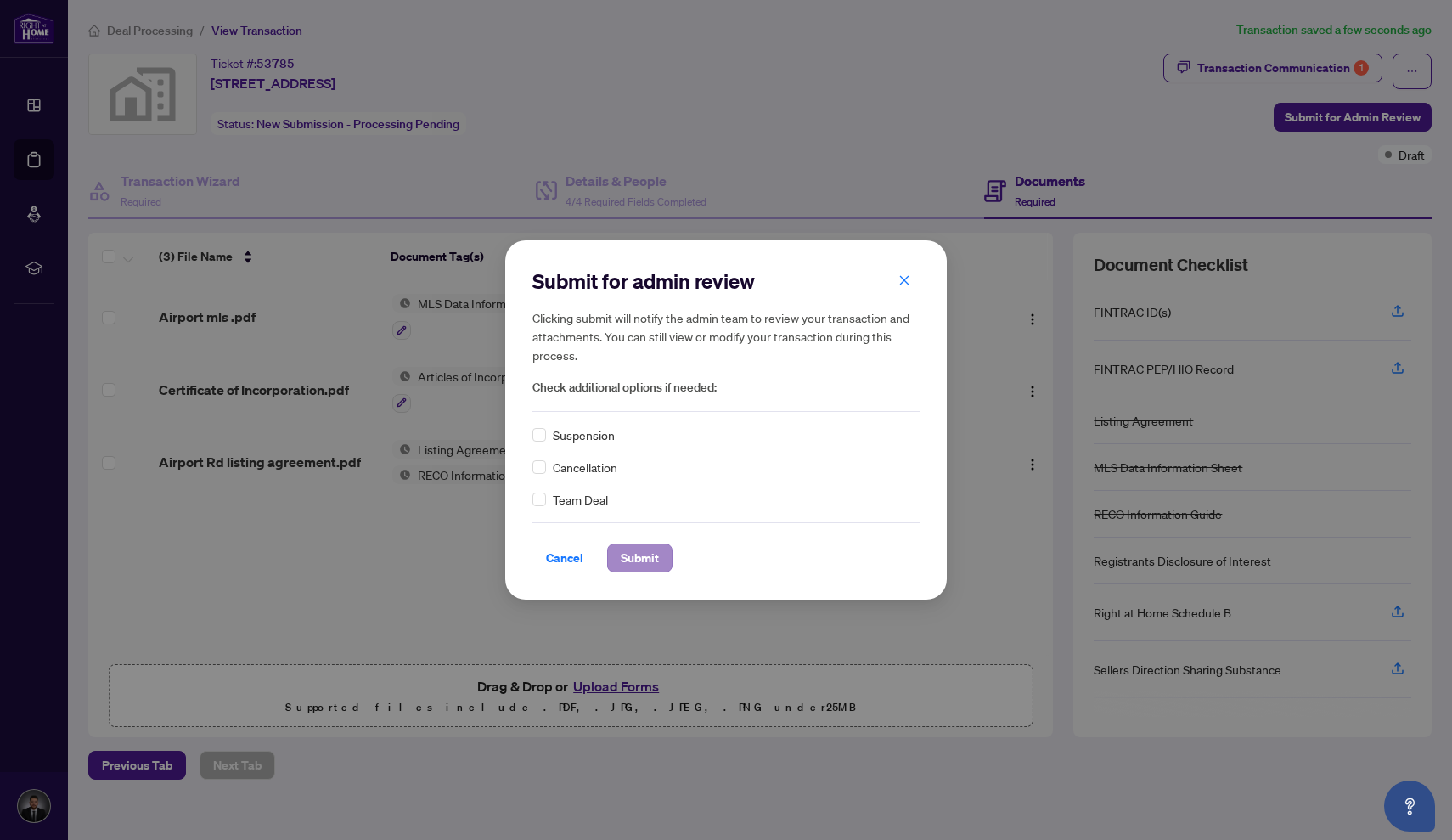
click at [642, 548] on span "Submit" at bounding box center [639, 558] width 38 height 28
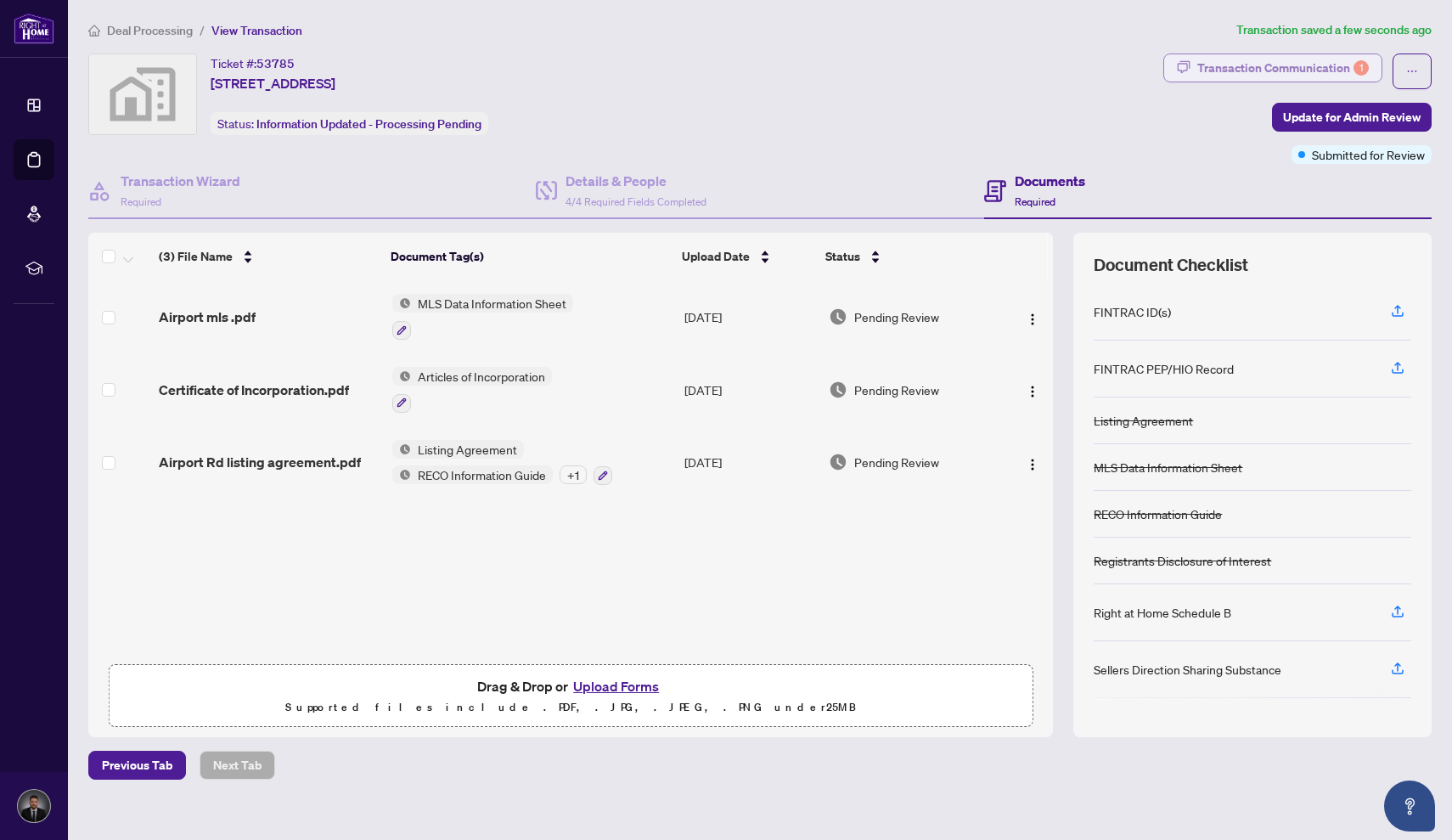
click at [1293, 71] on body "Dashboard Deal Processing Mortgage Referrals rLearning [PERSON_NAME] [PERSON_NA…" at bounding box center [726, 420] width 1452 height 840
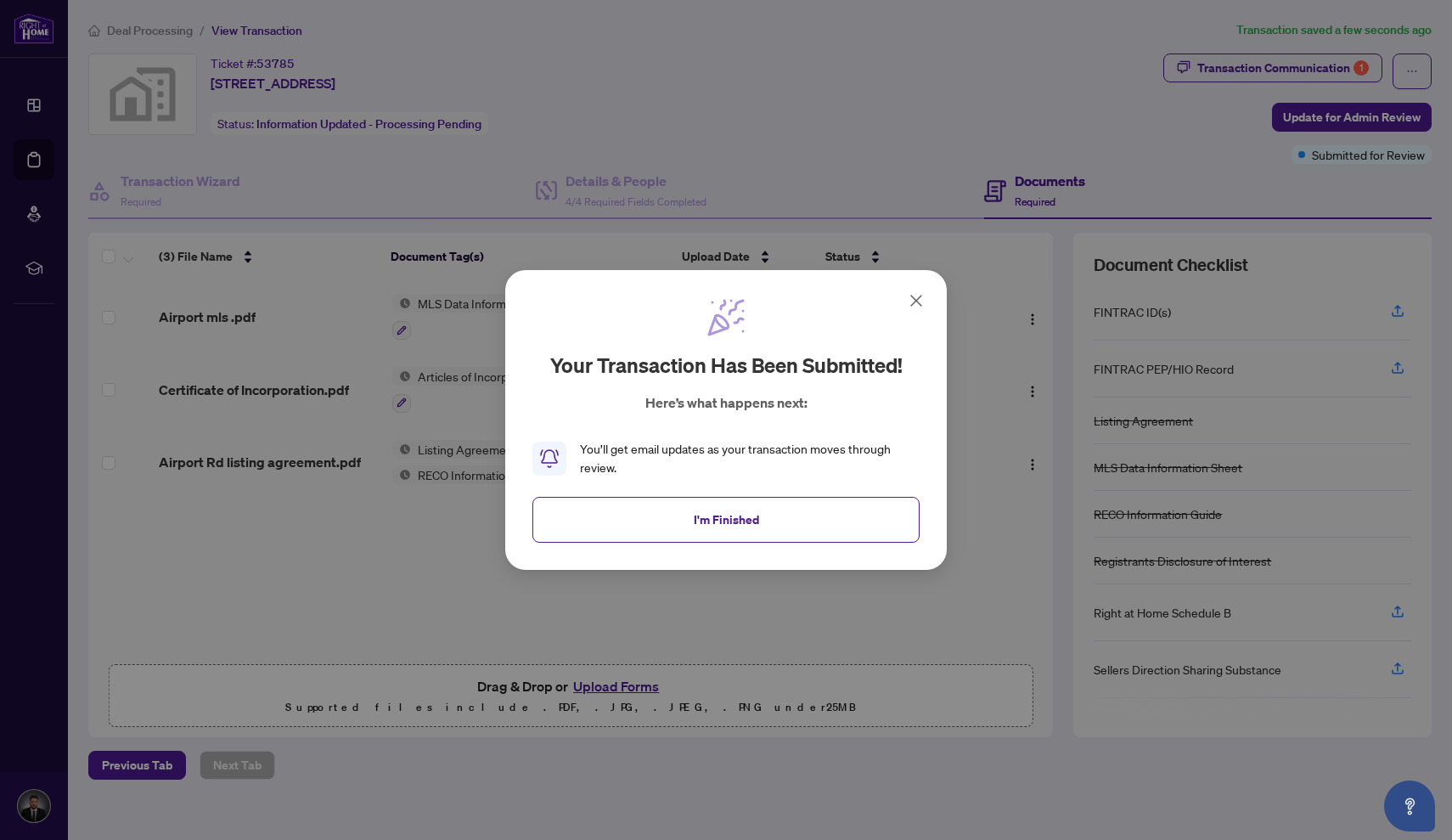
click at [910, 299] on icon at bounding box center [917, 301] width 21 height 21
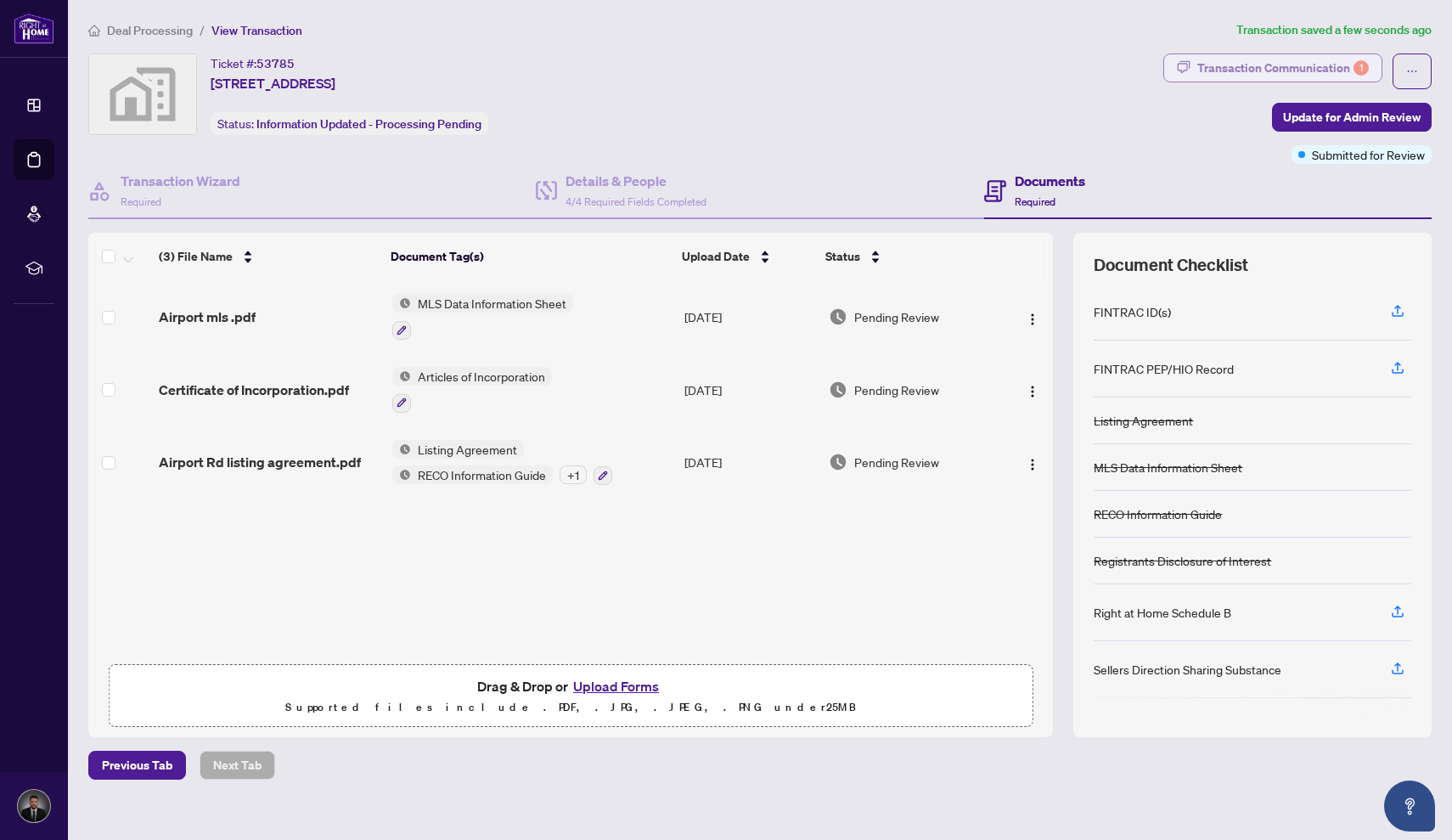
click at [1273, 59] on div "Transaction Communication 1" at bounding box center [1283, 68] width 171 height 28
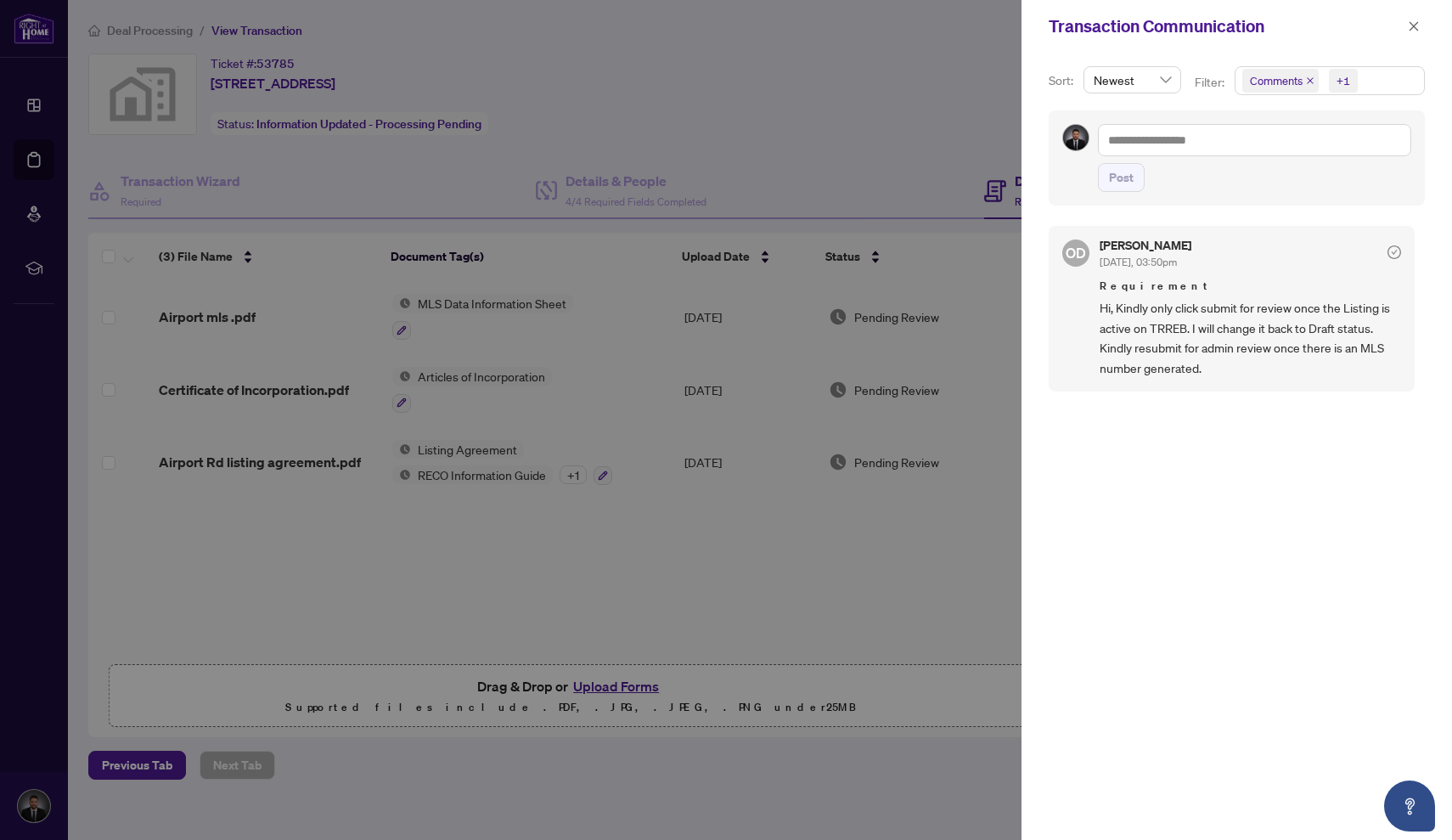
click at [968, 144] on div at bounding box center [726, 420] width 1452 height 840
click at [1416, 38] on span "button" at bounding box center [1414, 27] width 12 height 28
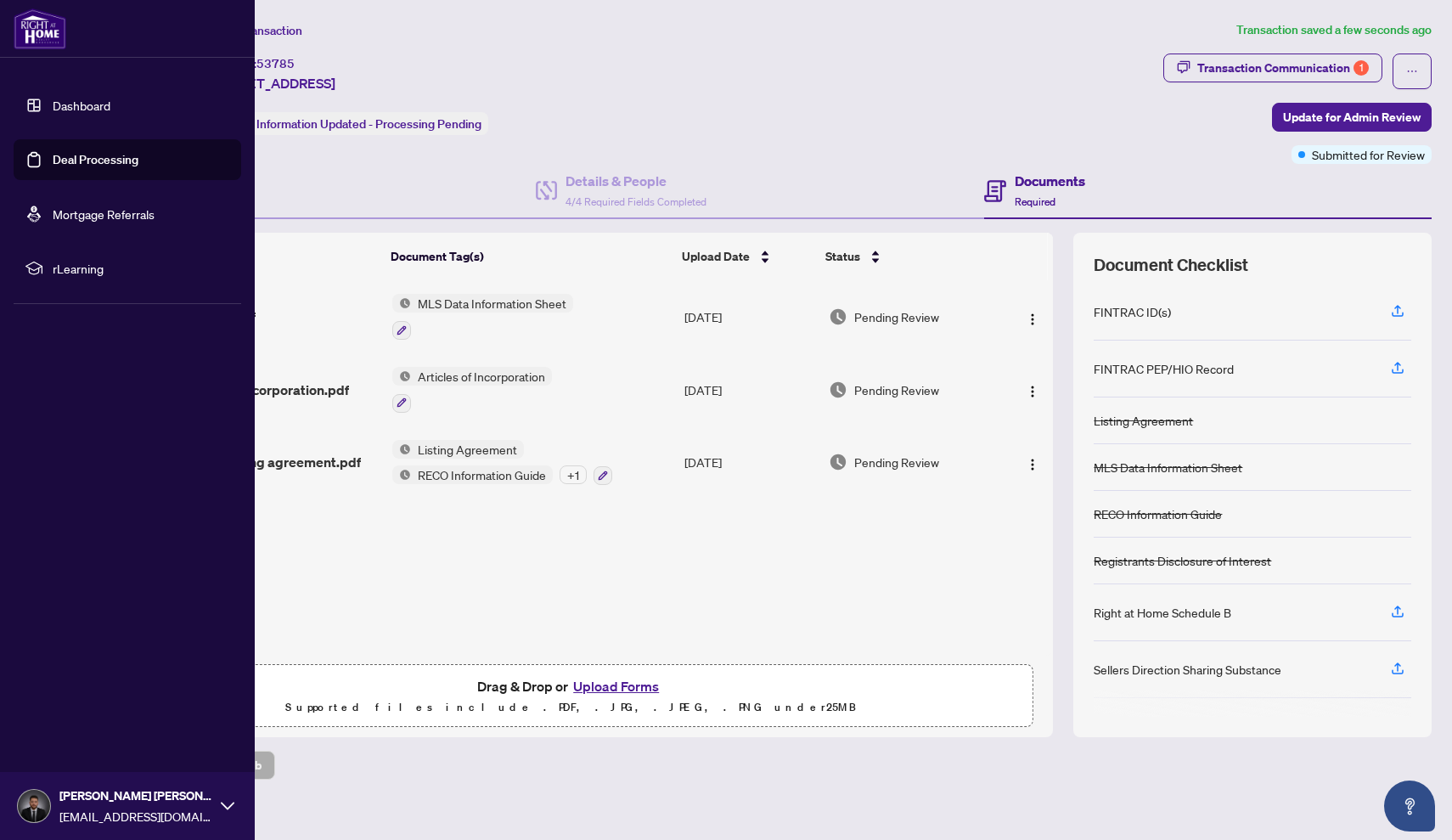
click at [97, 113] on link "Dashboard" at bounding box center [81, 105] width 58 height 16
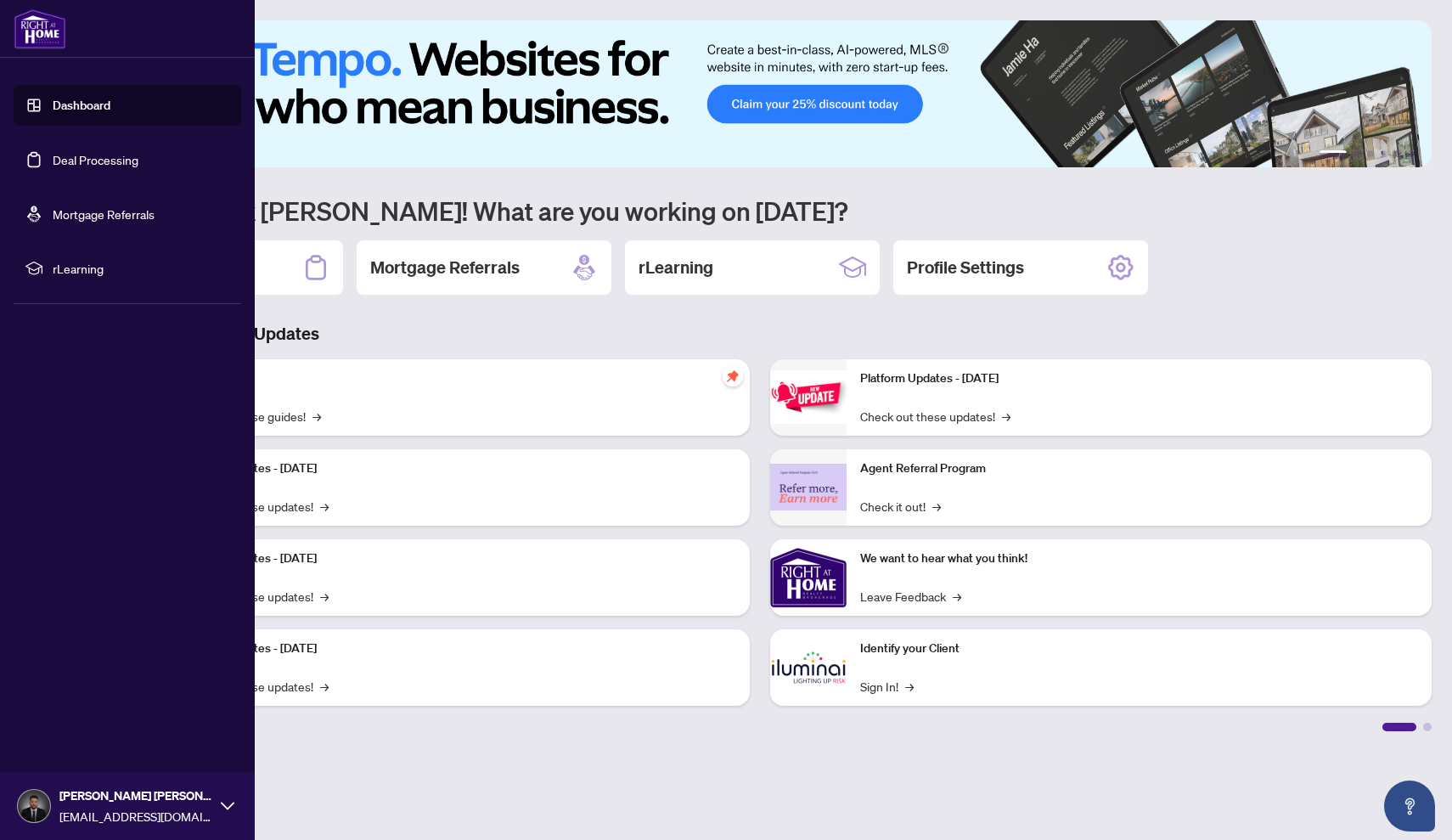
click at [81, 152] on link "Deal Processing" at bounding box center [96, 159] width 86 height 16
